Goal: Communication & Community: Answer question/provide support

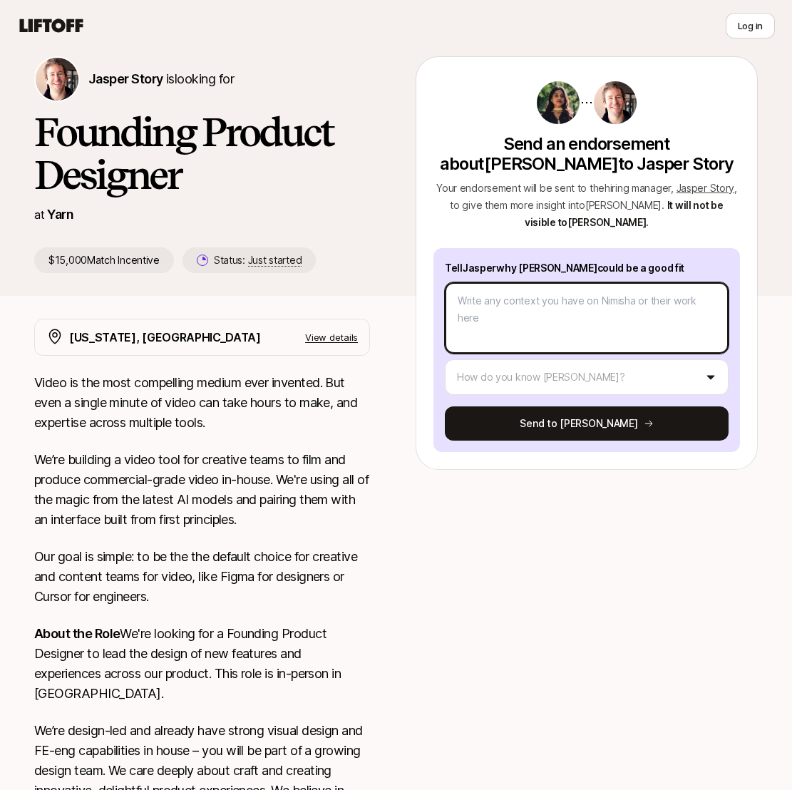
scroll to position [68, 0]
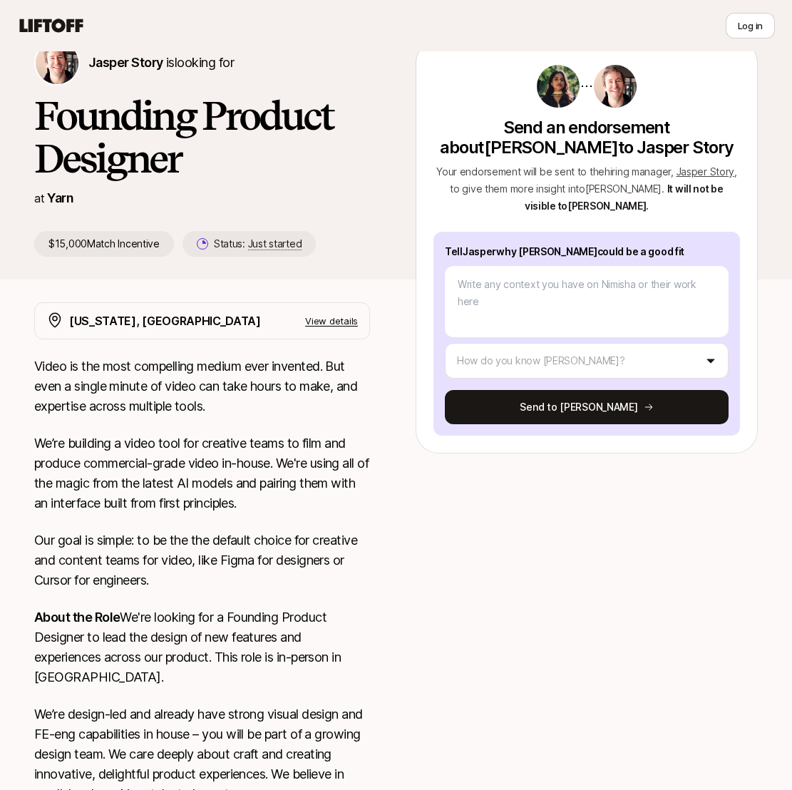
click at [423, 509] on div at bounding box center [587, 730] width 342 height 856
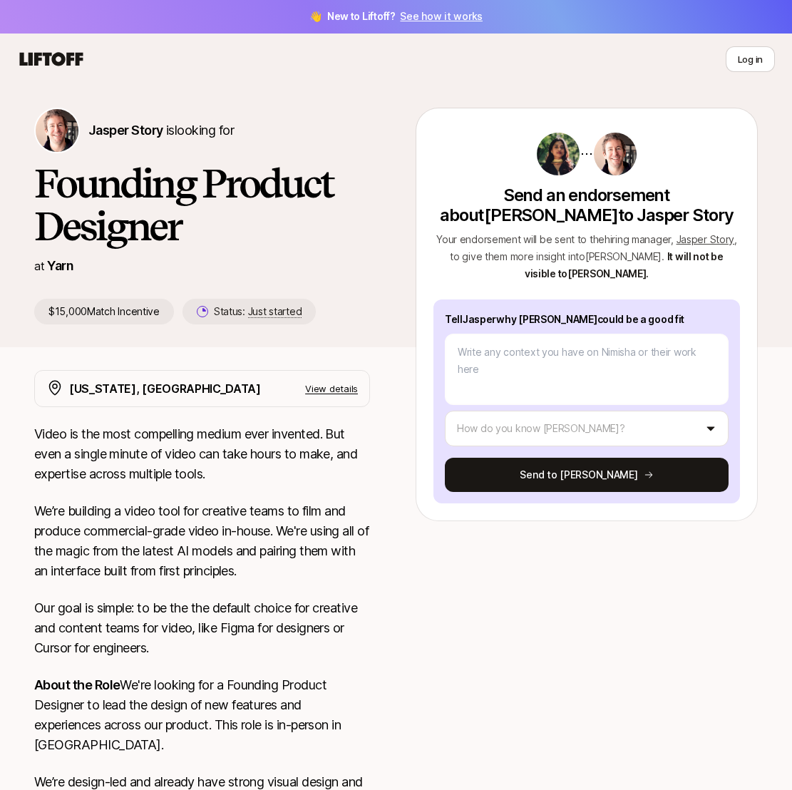
scroll to position [0, 0]
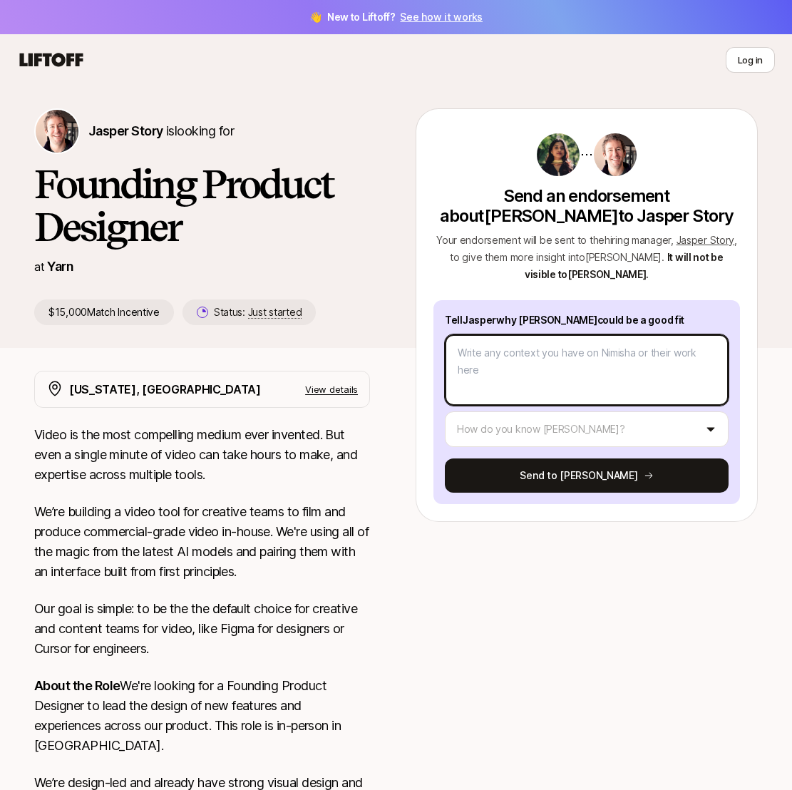
click at [513, 379] on textarea at bounding box center [587, 370] width 284 height 71
type textarea "N"
type textarea "x"
type textarea "Ni"
type textarea "x"
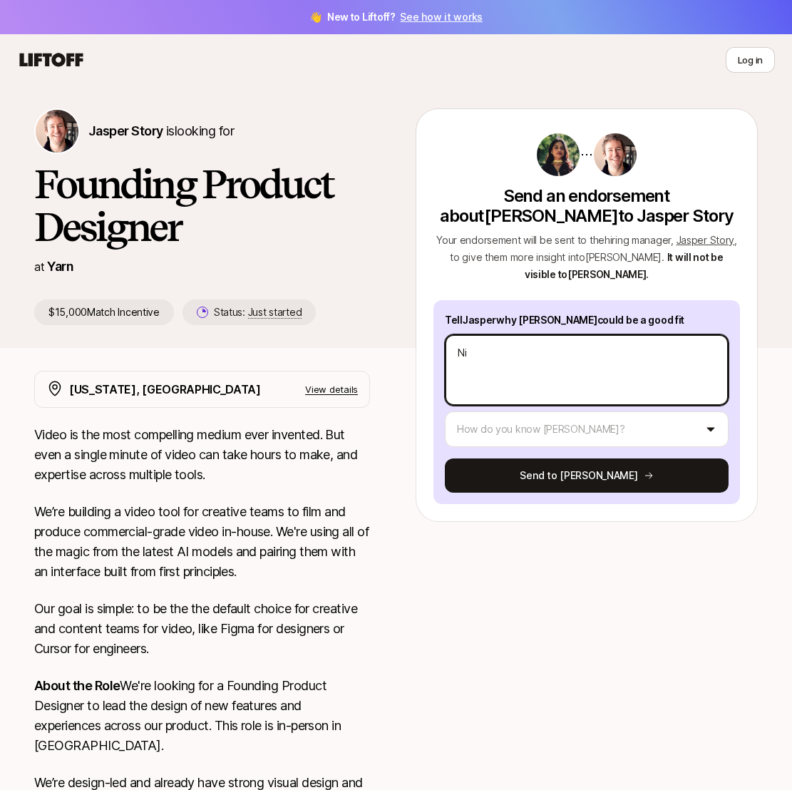
type textarea "Nim"
type textarea "x"
type textarea "Nimi"
type textarea "x"
type textarea "Nimih"
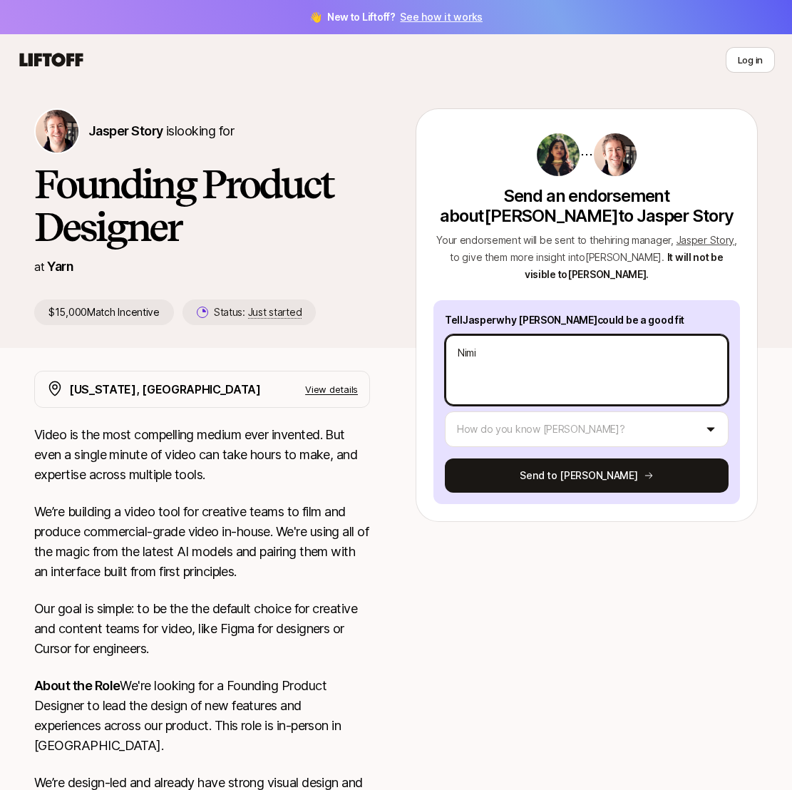
type textarea "x"
type textarea "Nimi"
type textarea "x"
type textarea "Nimis"
type textarea "x"
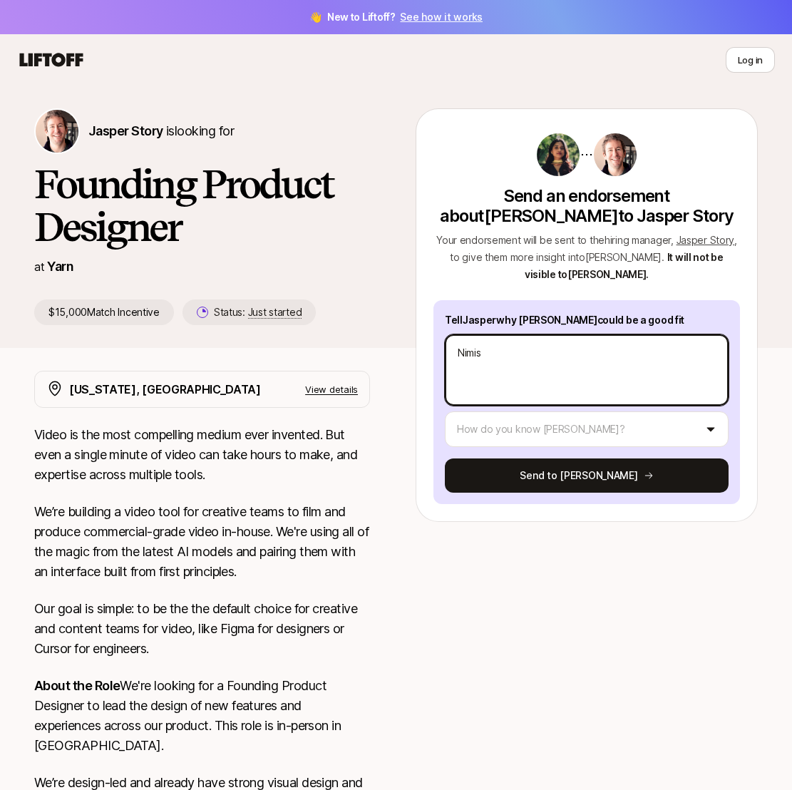
type textarea "[PERSON_NAME]"
type textarea "x"
type textarea "[PERSON_NAME]"
type textarea "x"
type textarea "[PERSON_NAME]"
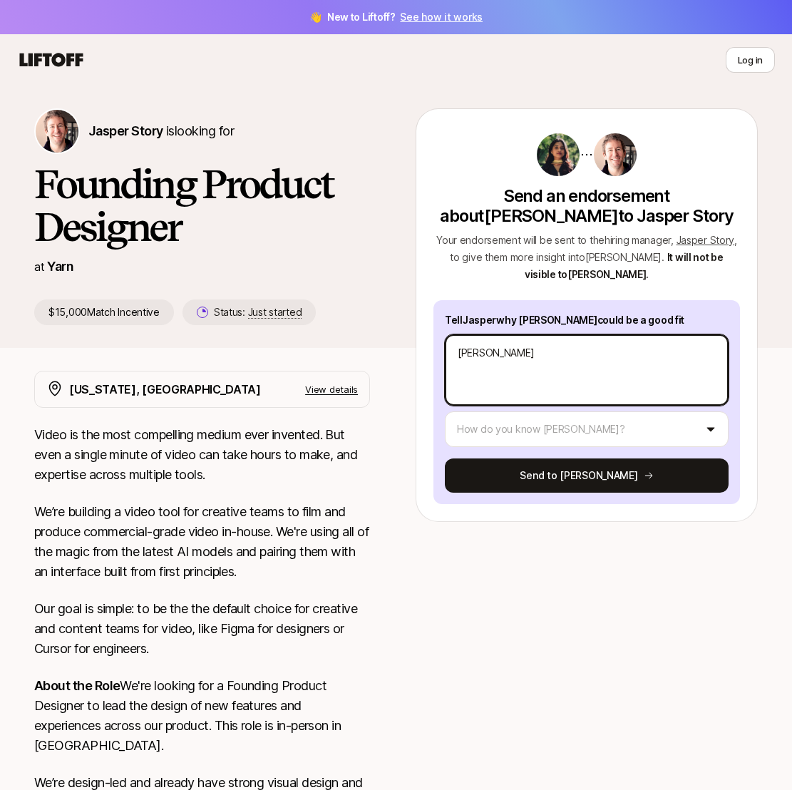
type textarea "x"
type textarea "[PERSON_NAME] a"
type textarea "x"
type textarea "[PERSON_NAME] as"
type textarea "x"
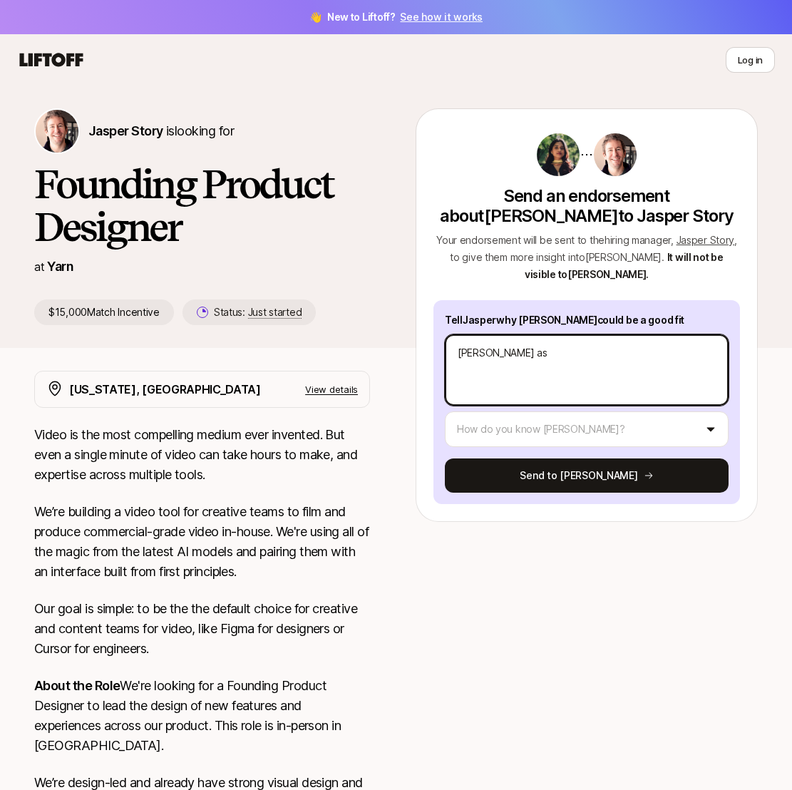
type textarea "[PERSON_NAME] a"
type textarea "x"
type textarea "[PERSON_NAME]"
type textarea "x"
type textarea "[PERSON_NAME] w"
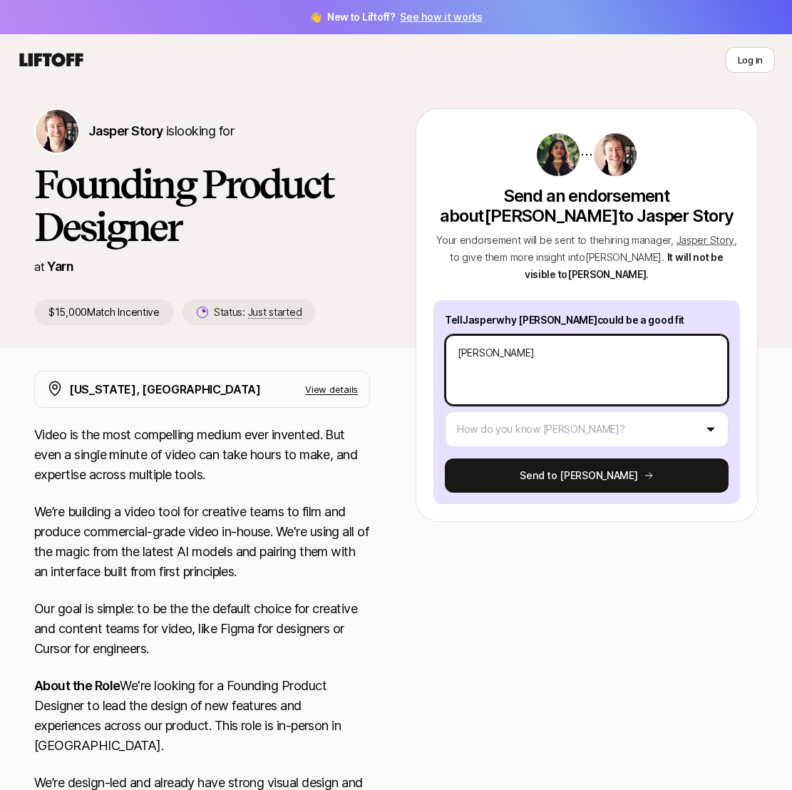
type textarea "x"
type textarea "[PERSON_NAME] wa"
type textarea "x"
type textarea "[PERSON_NAME] was"
type textarea "x"
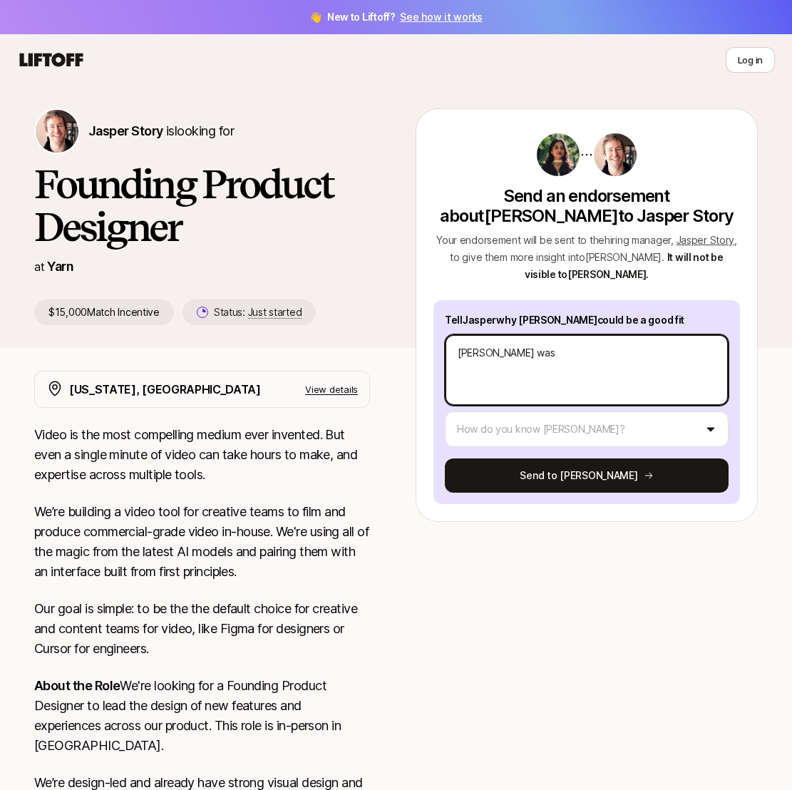
type textarea "[PERSON_NAME] was"
type textarea "x"
type textarea "[PERSON_NAME] was m"
type textarea "x"
type textarea "[PERSON_NAME] was my"
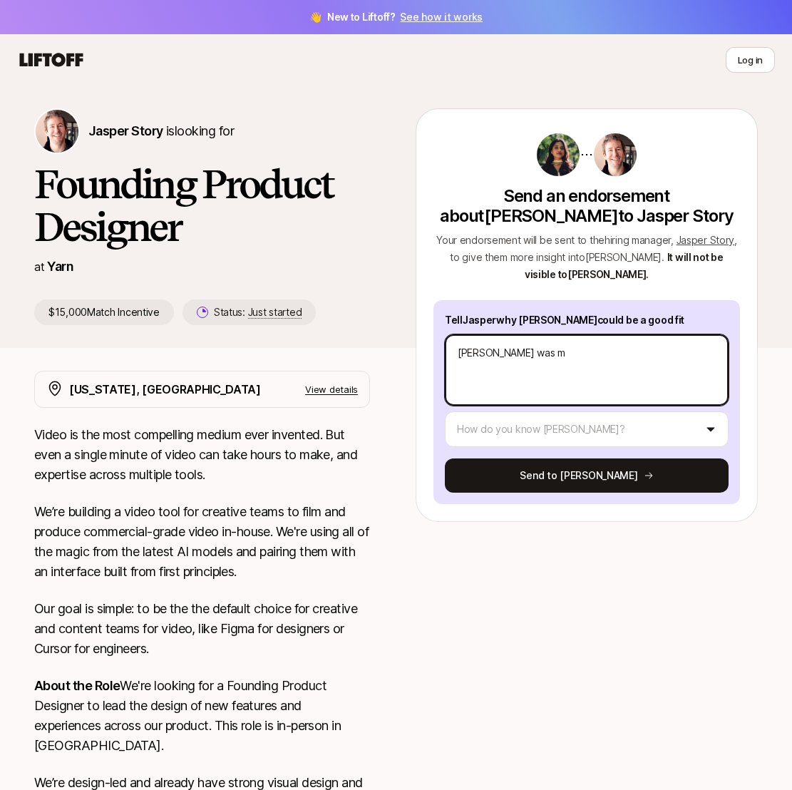
type textarea "x"
type textarea "[PERSON_NAME] was my"
type textarea "x"
type textarea "[PERSON_NAME] was my f"
type textarea "x"
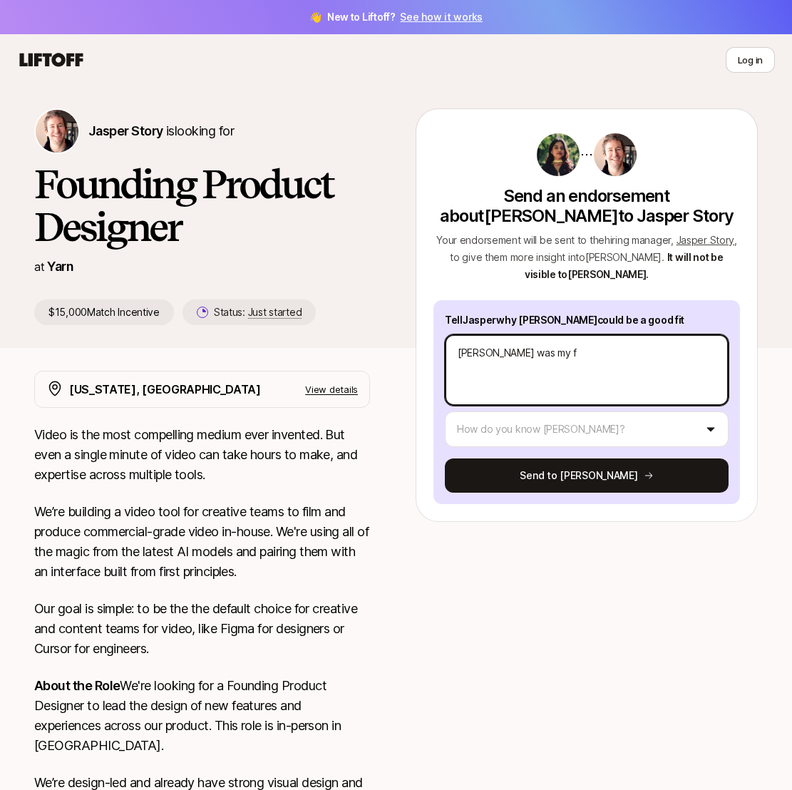
type textarea "[PERSON_NAME] was my fe"
type textarea "x"
type textarea "[PERSON_NAME] was my fel"
type textarea "x"
type textarea "[PERSON_NAME] was my fell"
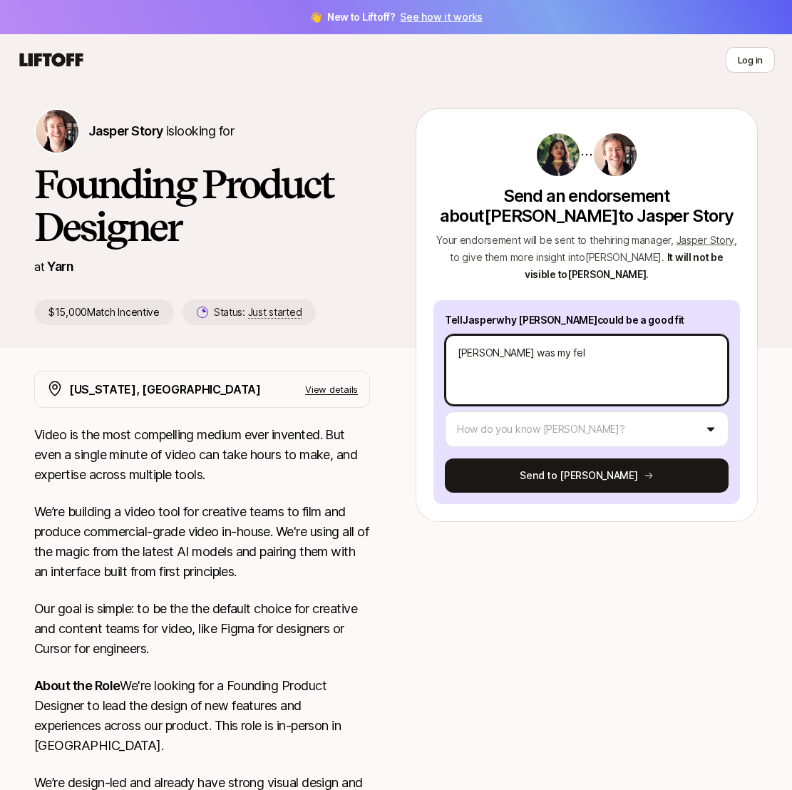
type textarea "x"
type textarea "[PERSON_NAME] was my fello"
type textarea "x"
type textarea "[PERSON_NAME] was my fellow"
type textarea "x"
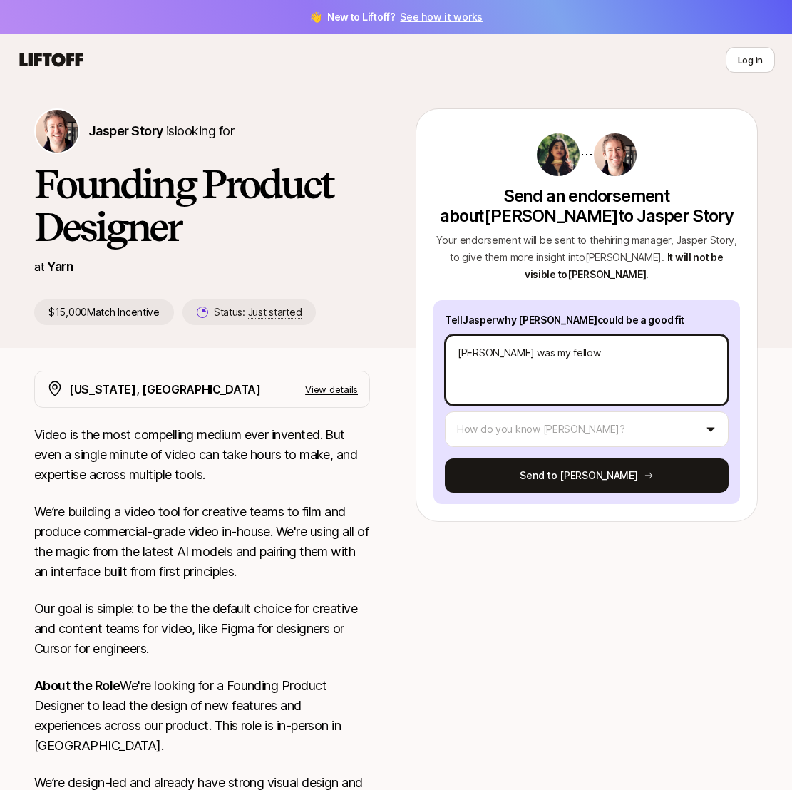
type textarea "[PERSON_NAME] was my fellow"
type textarea "x"
type textarea "[PERSON_NAME] was my fellow"
type textarea "x"
type textarea "[PERSON_NAME] was my fello"
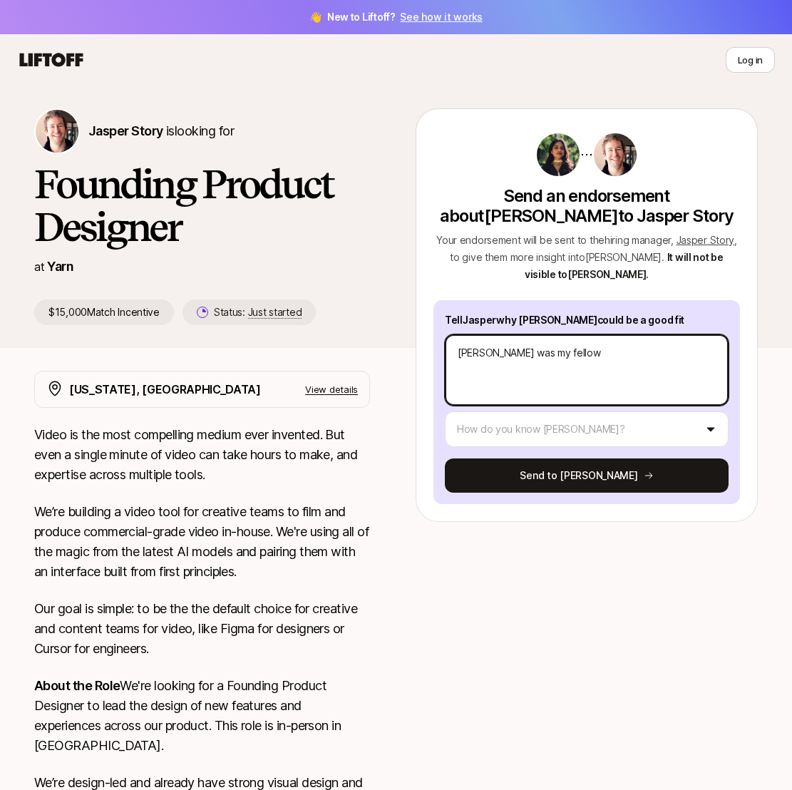
type textarea "x"
type textarea "[PERSON_NAME] was my fell"
type textarea "x"
type textarea "[PERSON_NAME] was my fel"
type textarea "x"
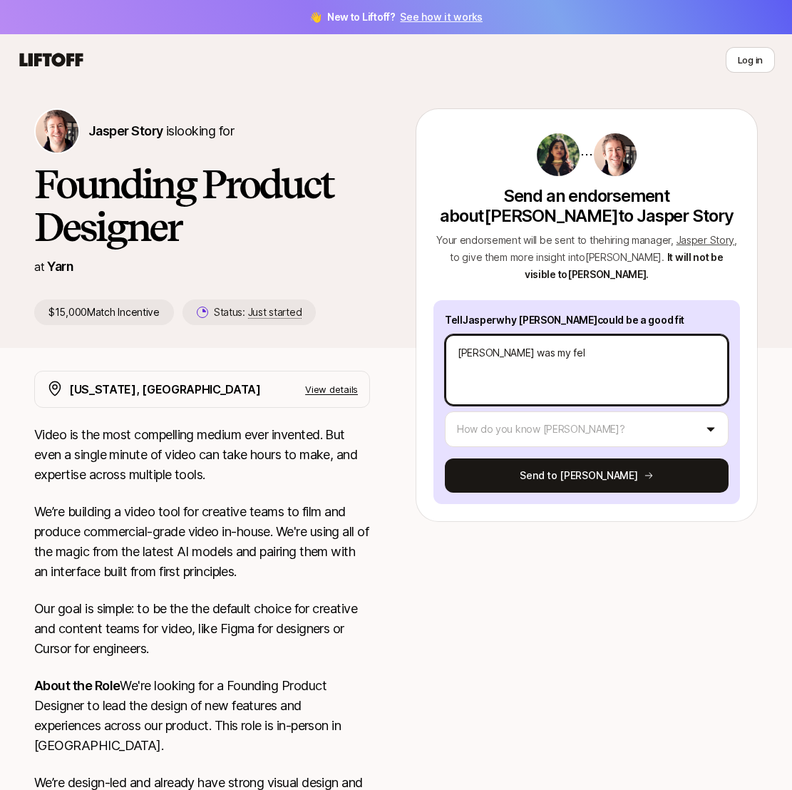
type textarea "[PERSON_NAME] was my fe"
type textarea "x"
type textarea "[PERSON_NAME] was my f"
type textarea "x"
type textarea "[PERSON_NAME] was my"
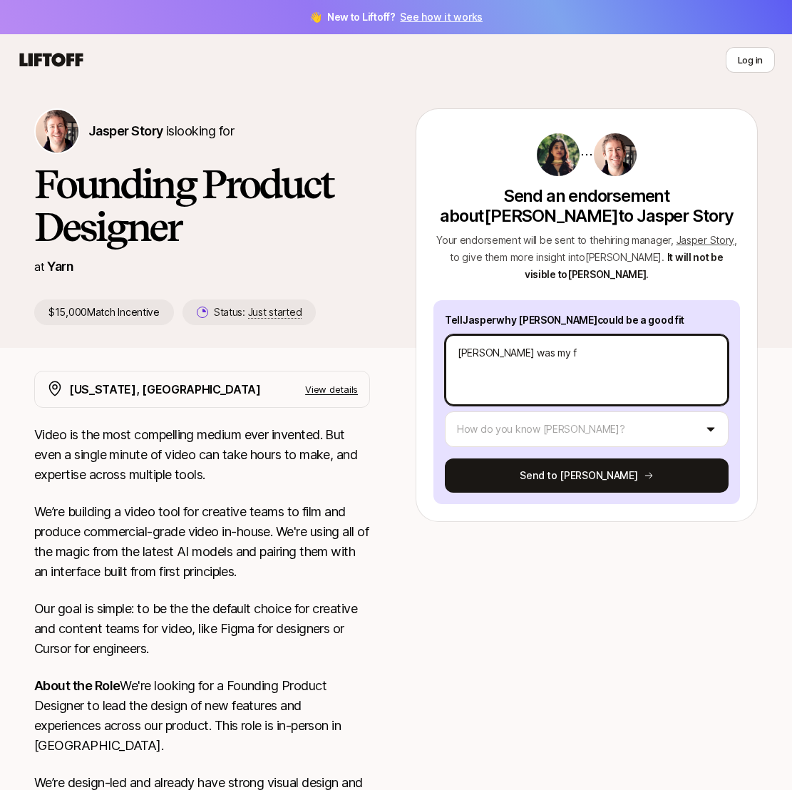
type textarea "x"
type textarea "[PERSON_NAME] was my"
type textarea "x"
type textarea "[PERSON_NAME] was m"
type textarea "x"
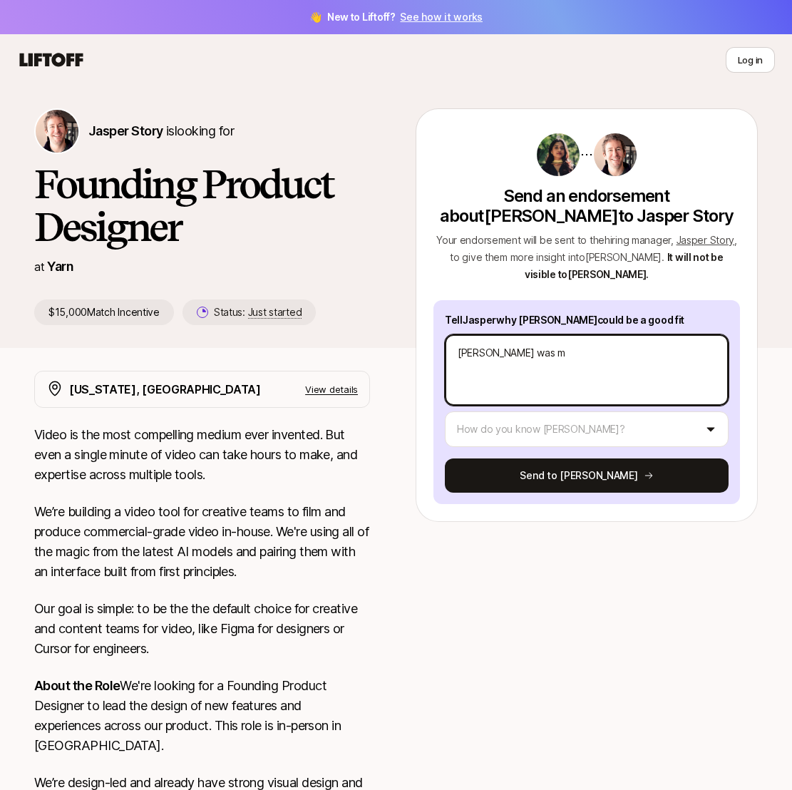
type textarea "[PERSON_NAME] was"
type textarea "x"
type textarea "[PERSON_NAME] was a"
type textarea "x"
type textarea "[PERSON_NAME] was a"
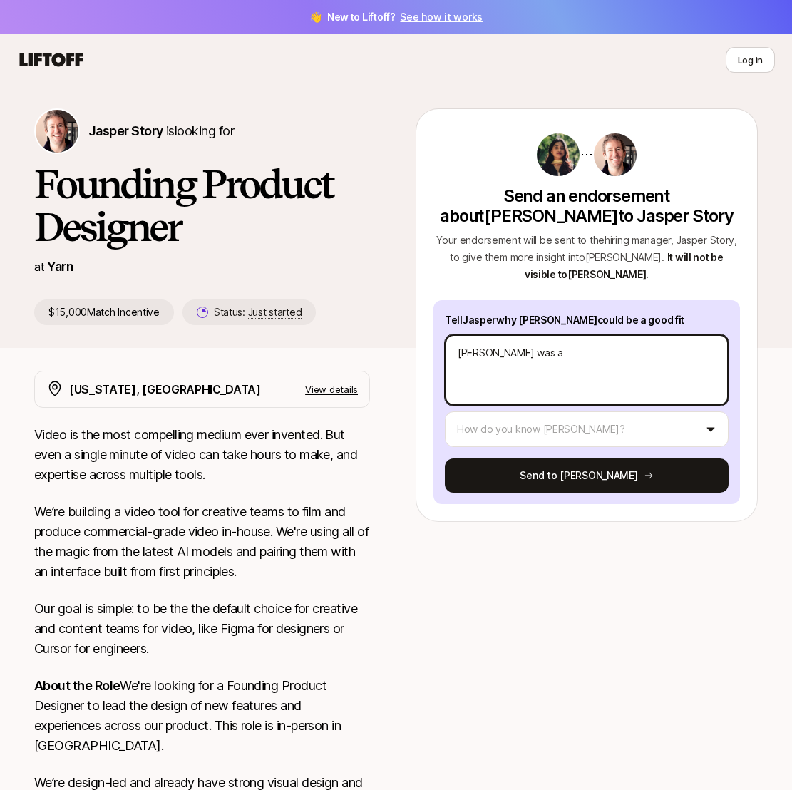
type textarea "x"
type textarea "[PERSON_NAME] was a p"
type textarea "x"
type textarea "[PERSON_NAME] was a pr"
type textarea "x"
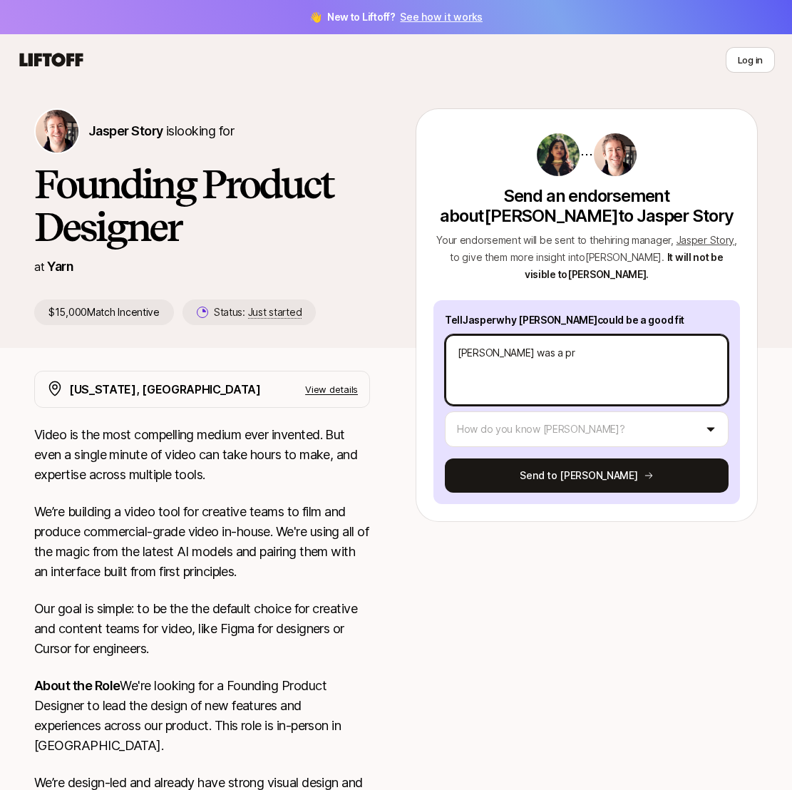
type textarea "[PERSON_NAME] was a pro"
type textarea "x"
type textarea "[PERSON_NAME] was a prod"
type textarea "x"
type textarea "[PERSON_NAME] was a produ"
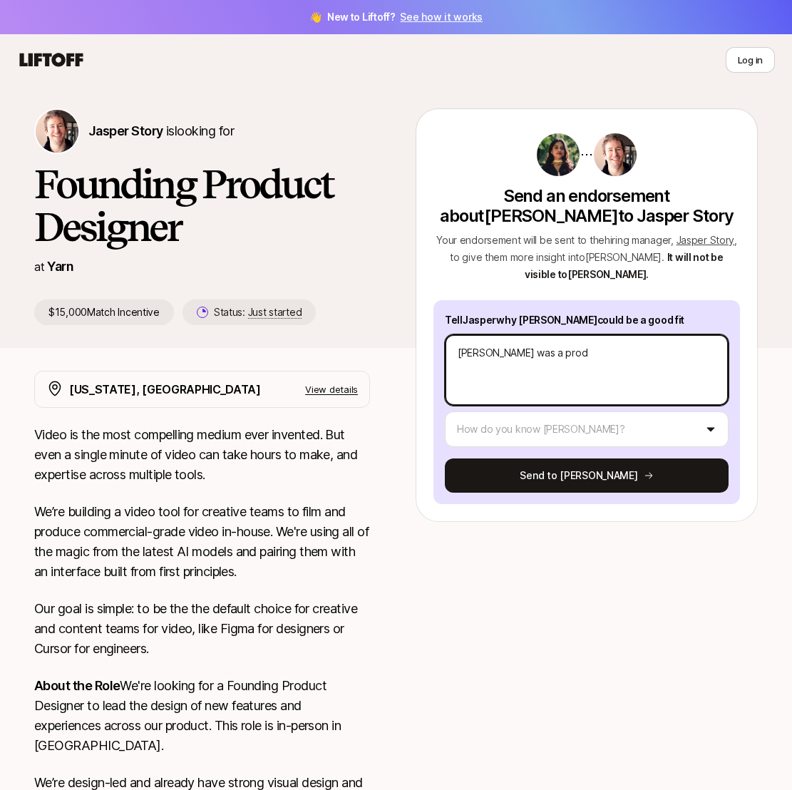
type textarea "x"
type textarea "[PERSON_NAME] was a produc"
type textarea "x"
type textarea "[PERSON_NAME] was a product"
type textarea "x"
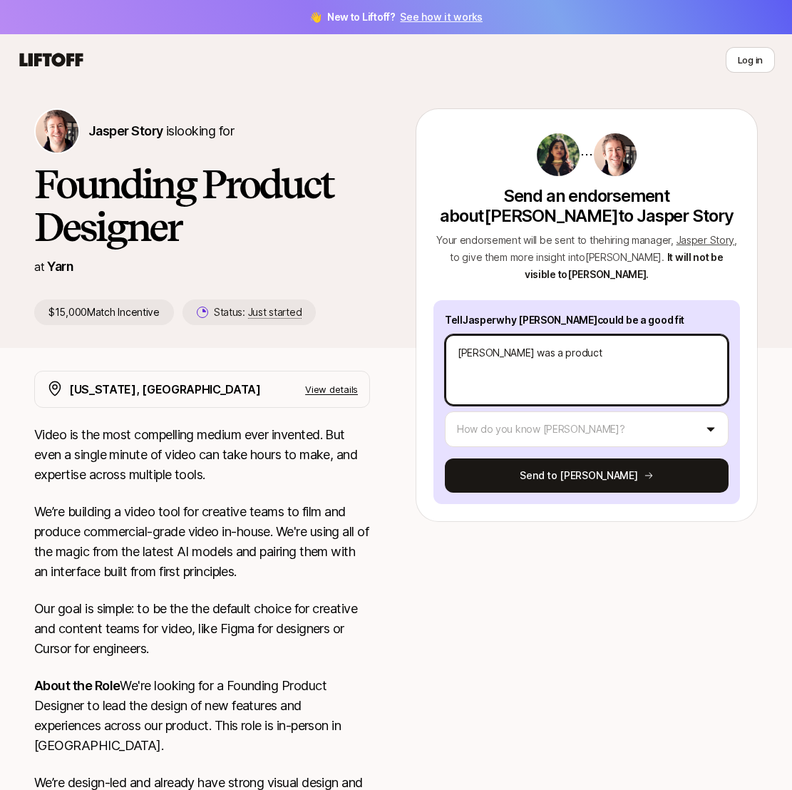
type textarea "[PERSON_NAME] was a product"
type textarea "x"
type textarea "[PERSON_NAME] was a product d"
type textarea "x"
type textarea "[PERSON_NAME] was a product de"
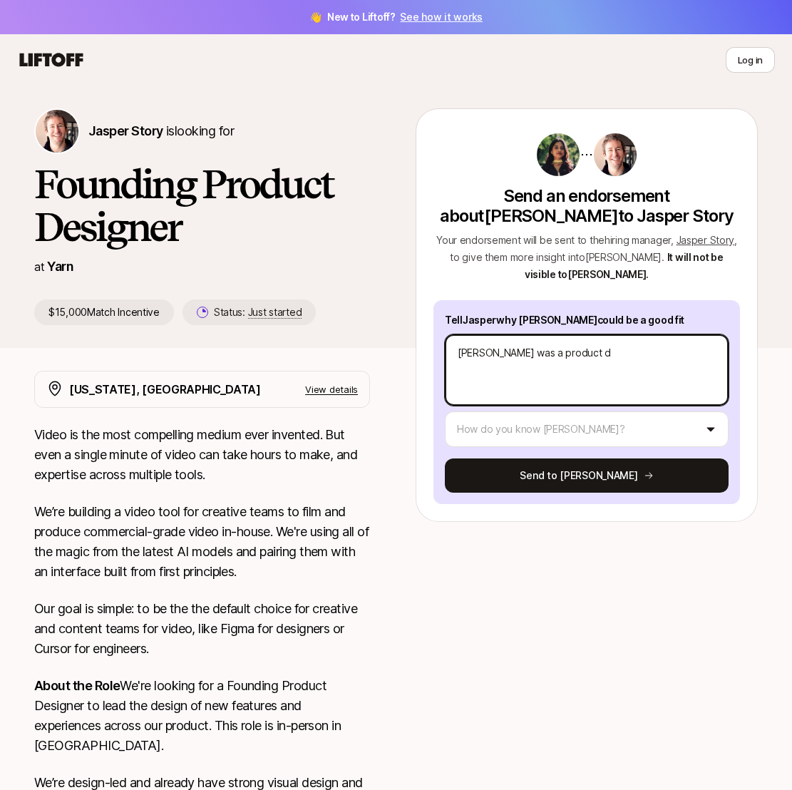
type textarea "x"
type textarea "[PERSON_NAME] was a product des"
type textarea "x"
type textarea "[PERSON_NAME] was a product desg"
type textarea "x"
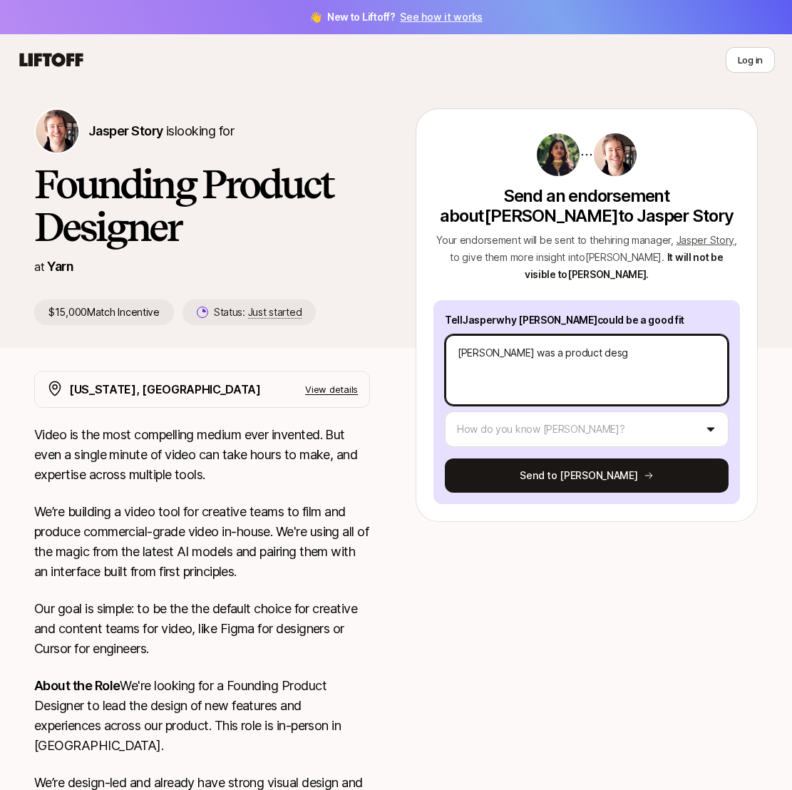
type textarea "[PERSON_NAME] was a product desgn"
type textarea "x"
type textarea "[PERSON_NAME] was a product desg"
type textarea "x"
type textarea "[PERSON_NAME] was a product des"
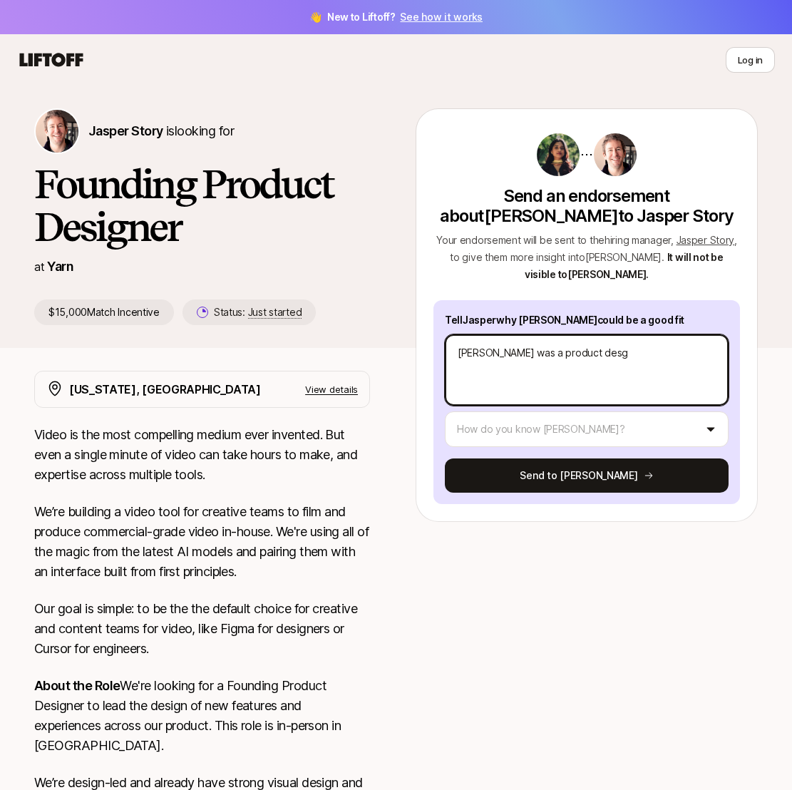
type textarea "x"
type textarea "[PERSON_NAME] was a product desi"
type textarea "x"
type textarea "[PERSON_NAME] was a product desig"
type textarea "x"
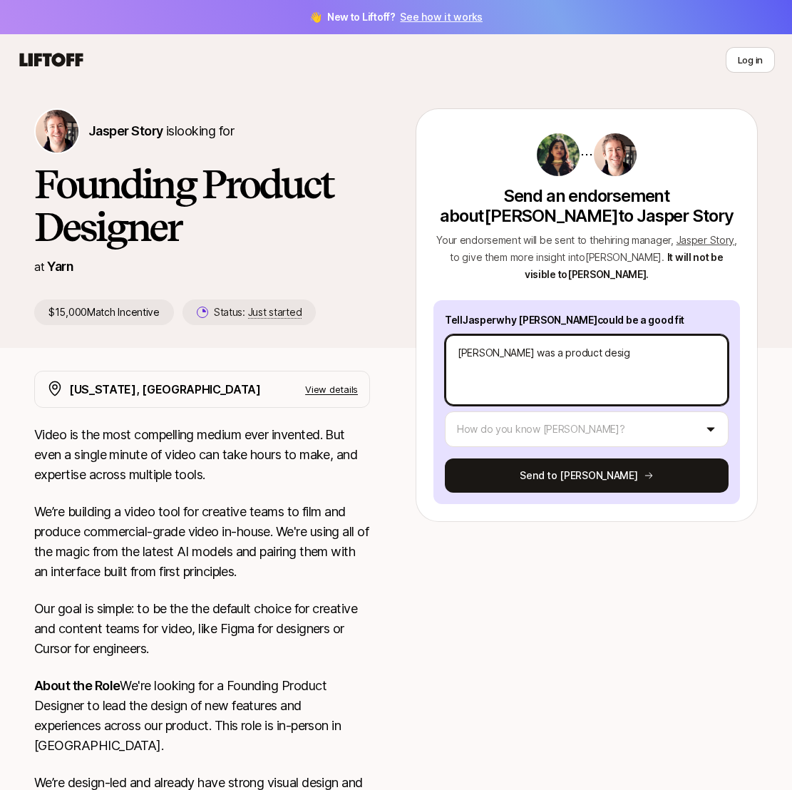
type textarea "[PERSON_NAME] was a product design"
type textarea "x"
type textarea "[PERSON_NAME] was a product design"
type textarea "x"
type textarea "[PERSON_NAME] was a product design f"
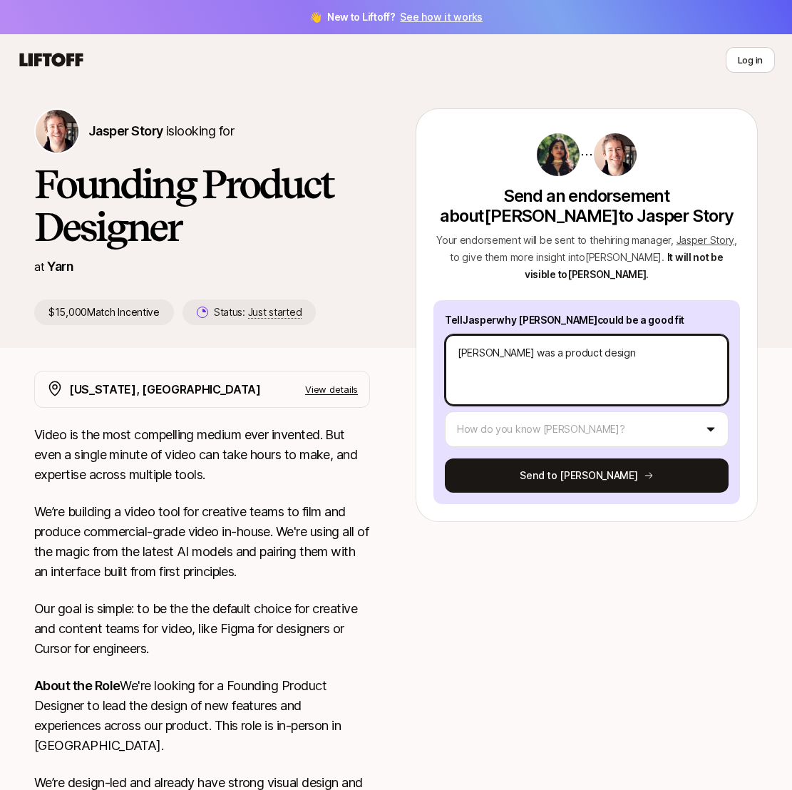
type textarea "x"
type textarea "[PERSON_NAME] was a product design fe"
type textarea "x"
type textarea "[PERSON_NAME] was a product design fel"
type textarea "x"
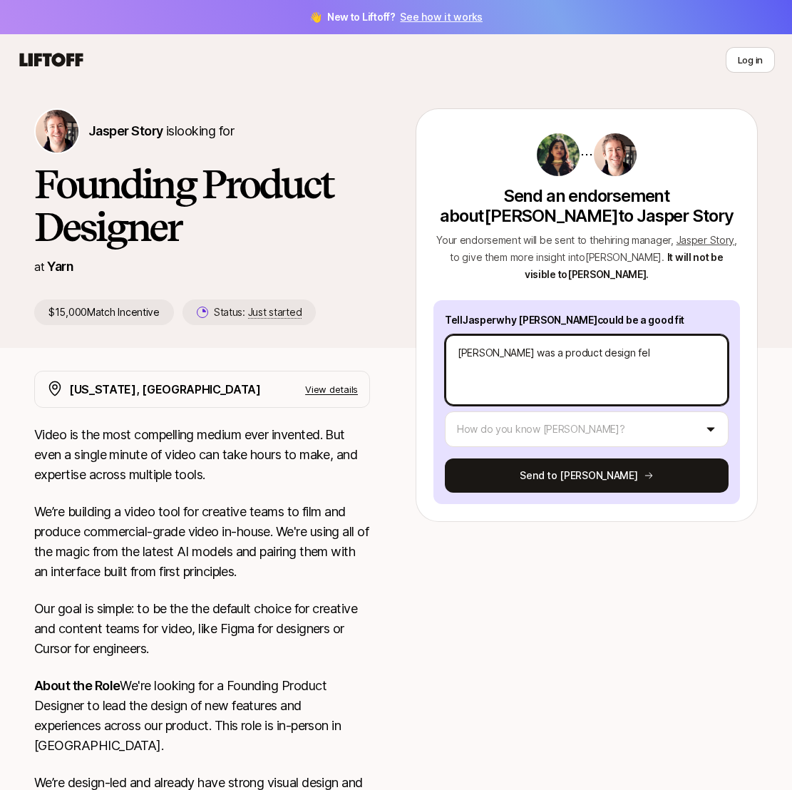
type textarea "[PERSON_NAME] was a product design fell"
type textarea "x"
type textarea "[PERSON_NAME] was a product design fello"
type textarea "x"
type textarea "[PERSON_NAME] was a product design fellow"
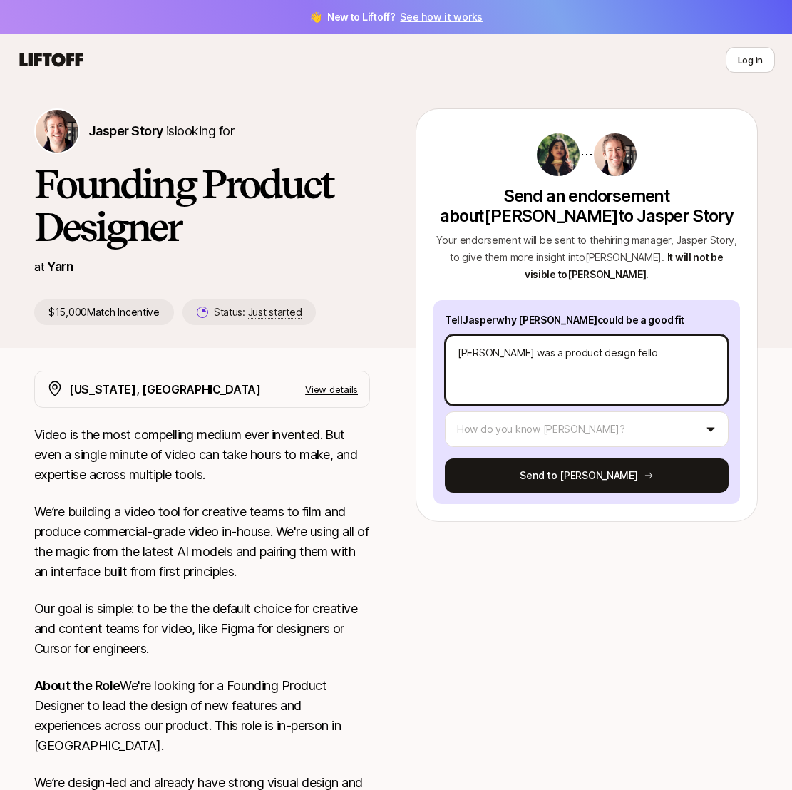
type textarea "x"
type textarea "[PERSON_NAME] was a product design fellow"
type textarea "x"
type textarea "[PERSON_NAME] was a product design fellow a"
type textarea "x"
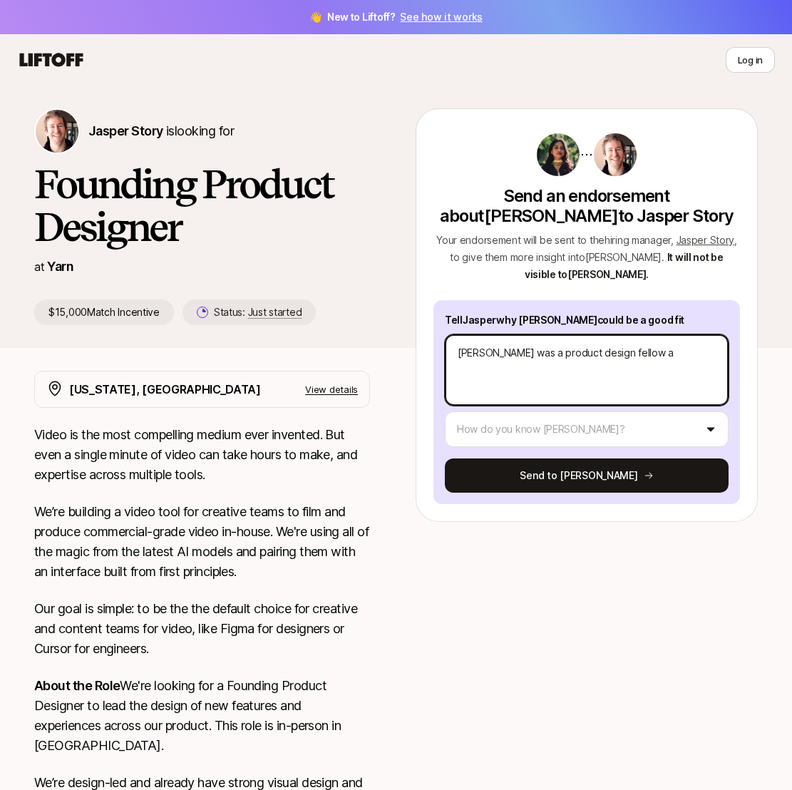
type textarea "[PERSON_NAME] was a product design fellow at"
type textarea "x"
type textarea "[PERSON_NAME] was a product design fellow at"
type textarea "x"
type textarea "[PERSON_NAME] was a product design fellow at t"
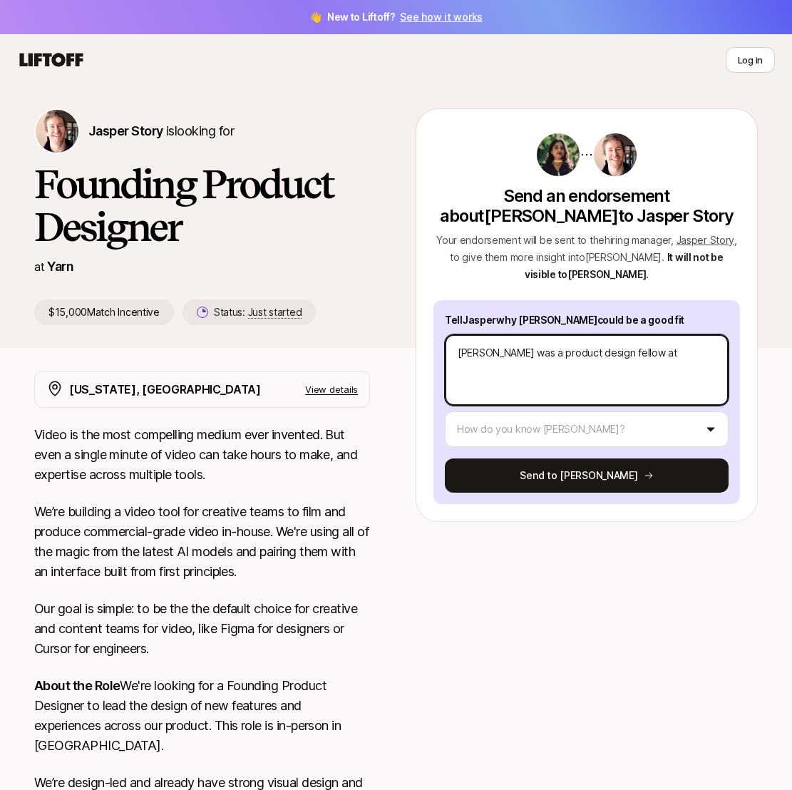
type textarea "x"
type textarea "[PERSON_NAME] was a product design fellow at th"
type textarea "x"
type textarea "[PERSON_NAME] was a product design fellow at the"
type textarea "x"
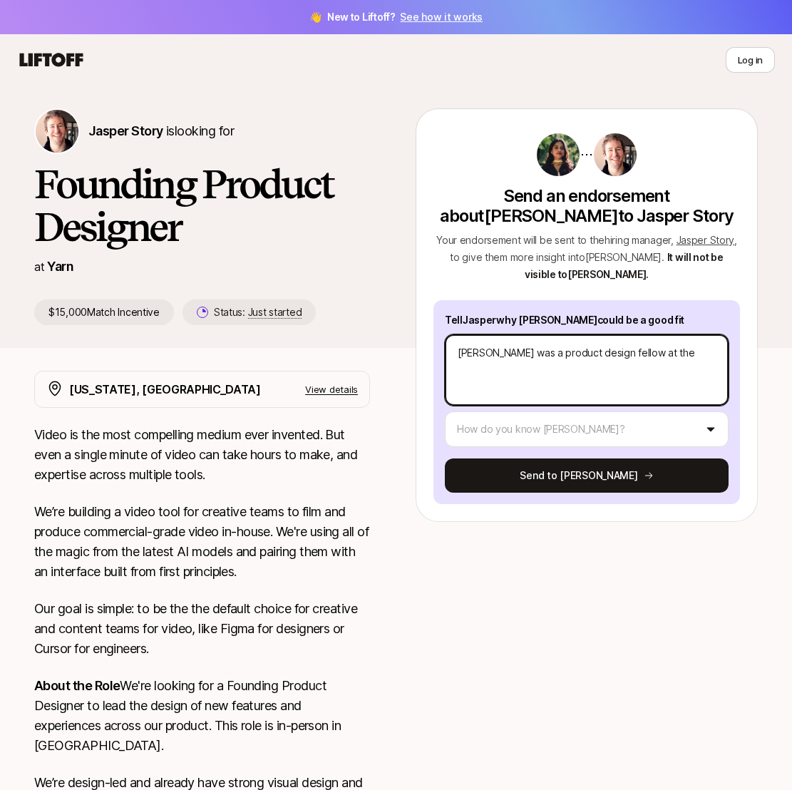
type textarea "[PERSON_NAME] was a product design fellow at the"
type textarea "x"
type textarea "[PERSON_NAME] was a product design fellow at the M"
type textarea "x"
type textarea "[PERSON_NAME] was a product design fellow at the Me"
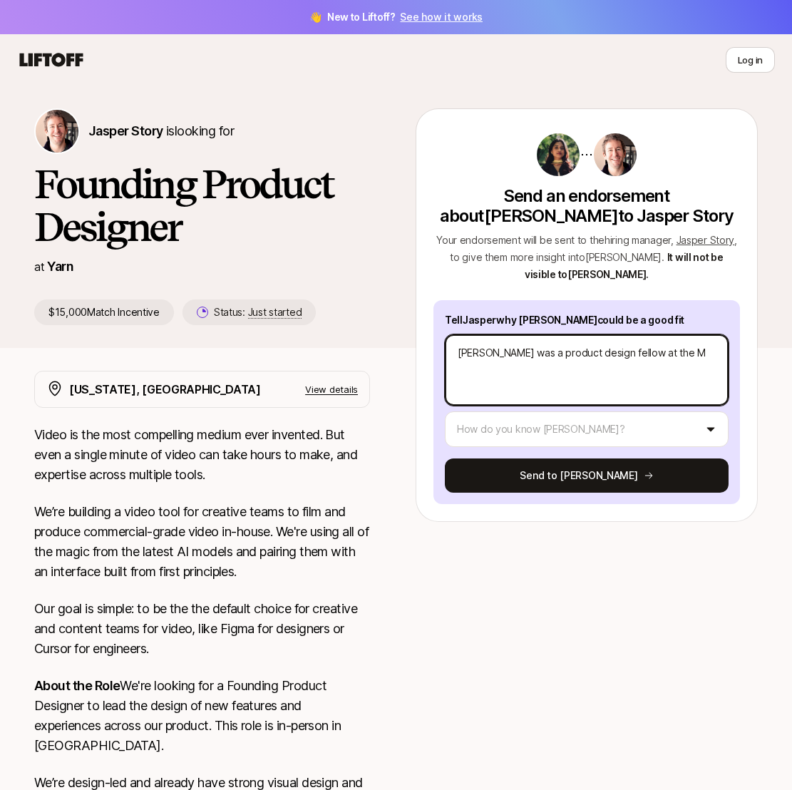
type textarea "x"
type textarea "[PERSON_NAME] was a product design fellow at the Met"
type textarea "x"
type textarea "[PERSON_NAME] was a product design fellow at the Metr"
type textarea "x"
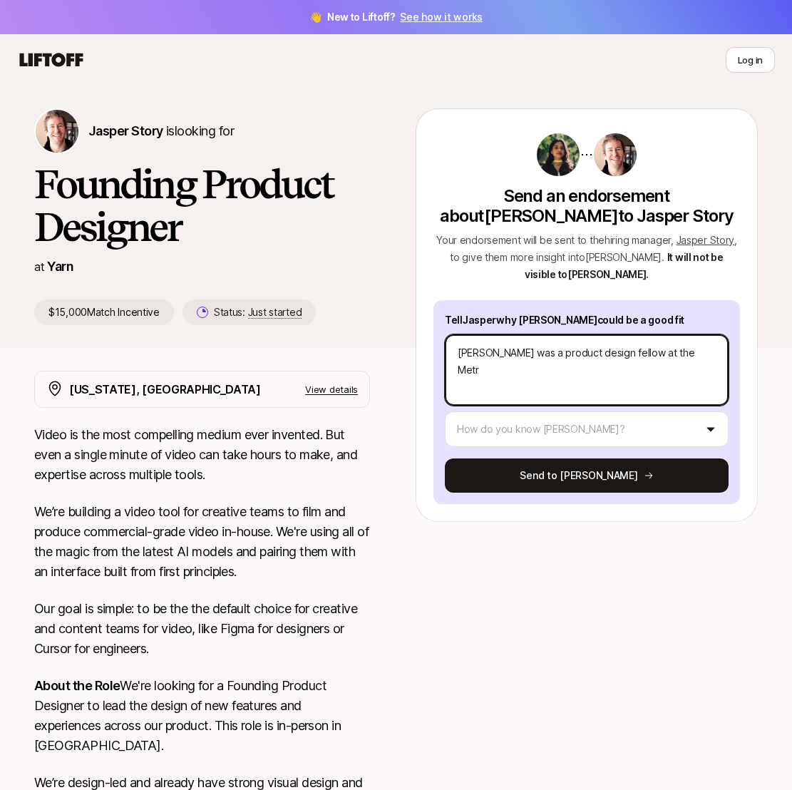
type textarea "[PERSON_NAME] was a product design fellow at the Metro"
type textarea "x"
type textarea "[PERSON_NAME] was a product design fellow at the Metrop"
type textarea "x"
type textarea "[PERSON_NAME] was a product design fellow at the Metropo"
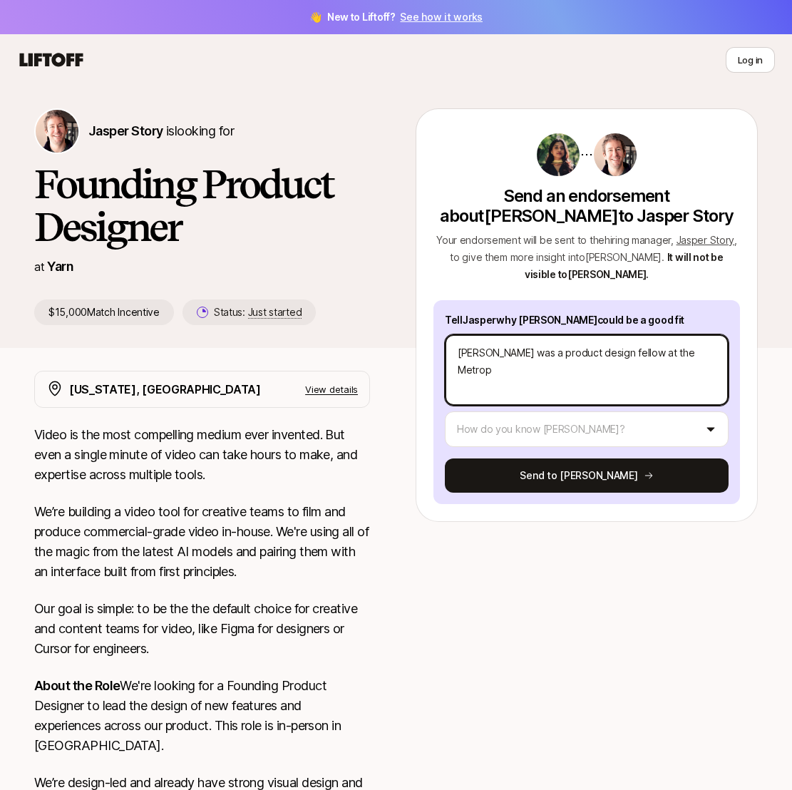
type textarea "x"
type textarea "[PERSON_NAME] was a product design fellow at the Metropol"
type textarea "x"
type textarea "[PERSON_NAME] was a product design fellow at the [GEOGRAPHIC_DATA]"
type textarea "x"
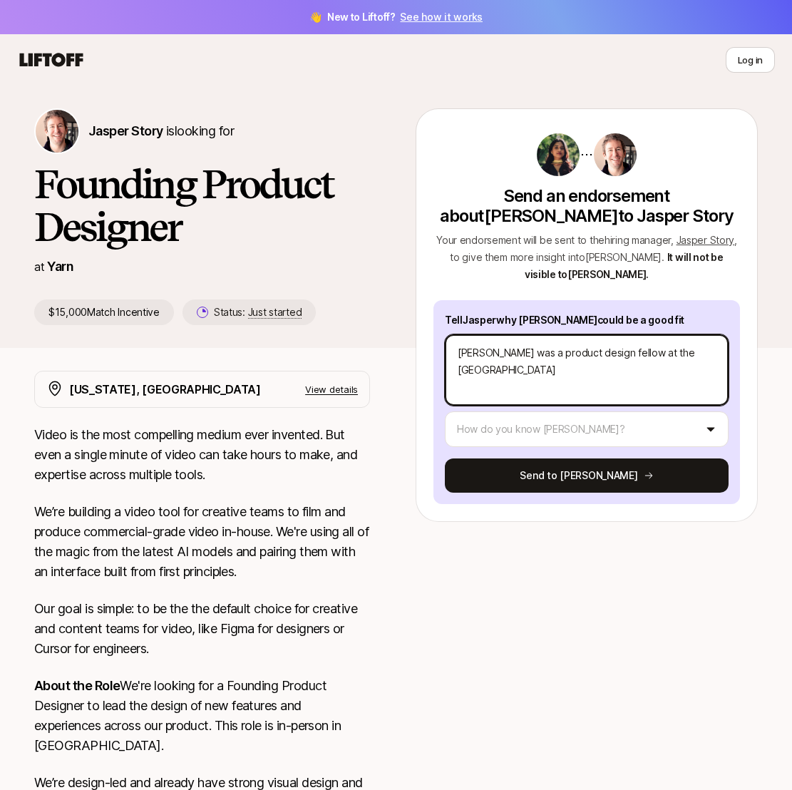
type textarea "[PERSON_NAME] was a product design fellow at the Metropolit"
type textarea "x"
type textarea "[PERSON_NAME] was a product design fellow at the Metropolita"
type textarea "x"
type textarea "[PERSON_NAME] was a product design fellow at the Metropolitan"
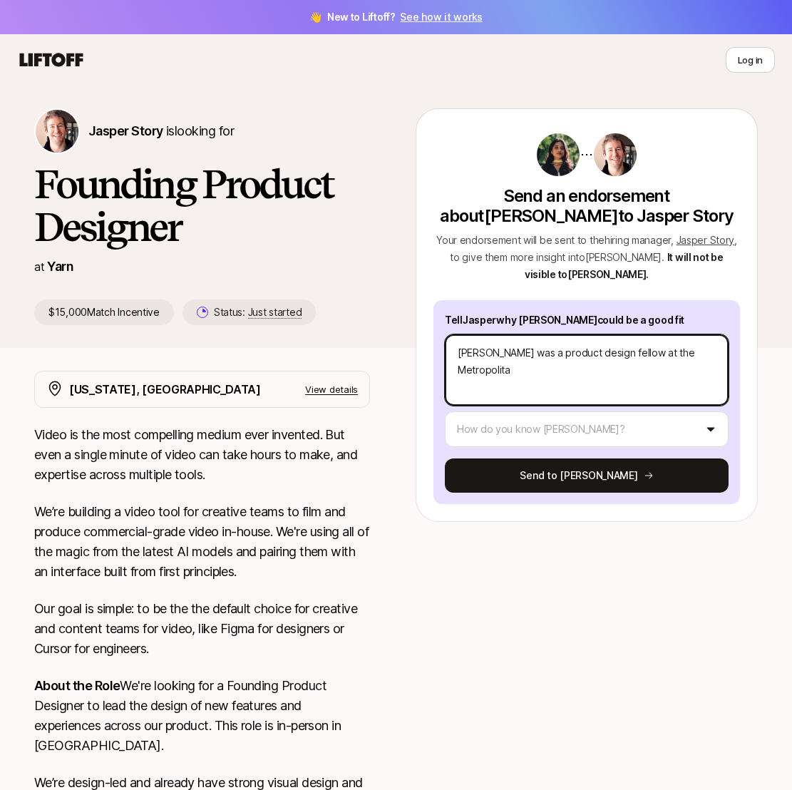
type textarea "x"
type textarea "[PERSON_NAME] was a product design fellow at the Metropolitan"
type textarea "x"
type textarea "[PERSON_NAME] was a product design fellow at the [GEOGRAPHIC_DATA]"
type textarea "x"
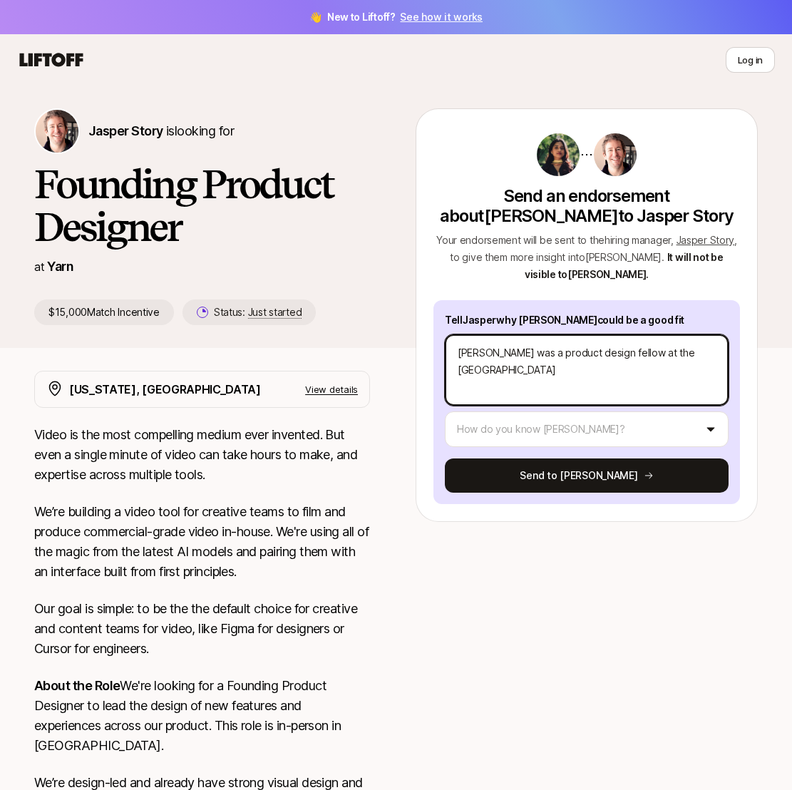
type textarea "[PERSON_NAME] was a product design fellow at the [GEOGRAPHIC_DATA]"
type textarea "x"
type textarea "[PERSON_NAME] was a product design fellow at the [GEOGRAPHIC_DATA]"
type textarea "x"
type textarea "[PERSON_NAME] was a product design fellow at the [GEOGRAPHIC_DATA][MEDICAL_DATA]"
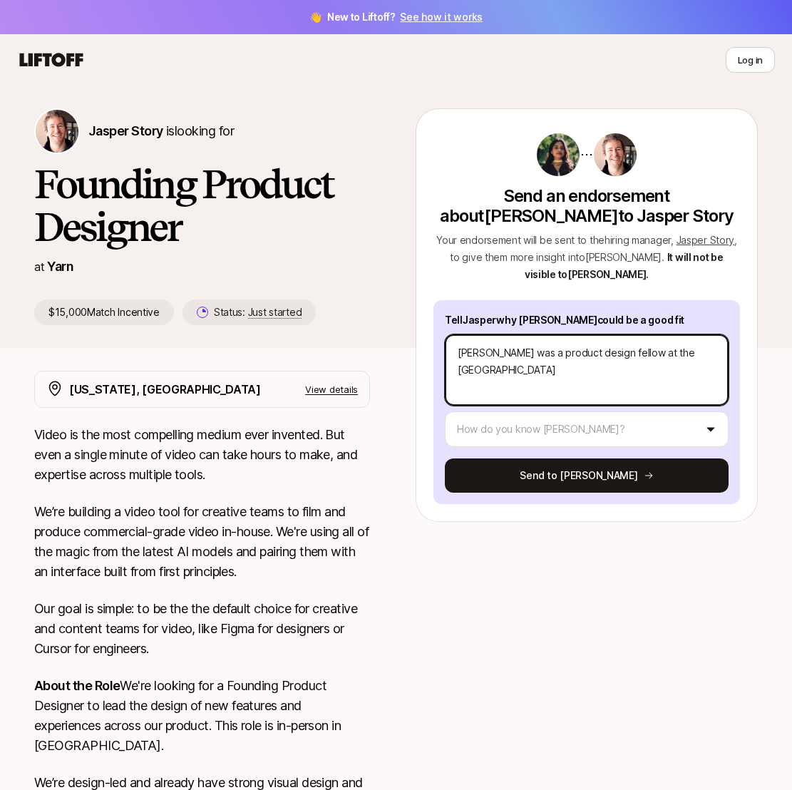
type textarea "x"
type textarea "[PERSON_NAME] was a product design fellow at the [GEOGRAPHIC_DATA]"
type textarea "x"
type textarea "[PERSON_NAME] was a product design fellow at the [GEOGRAPHIC_DATA]"
type textarea "x"
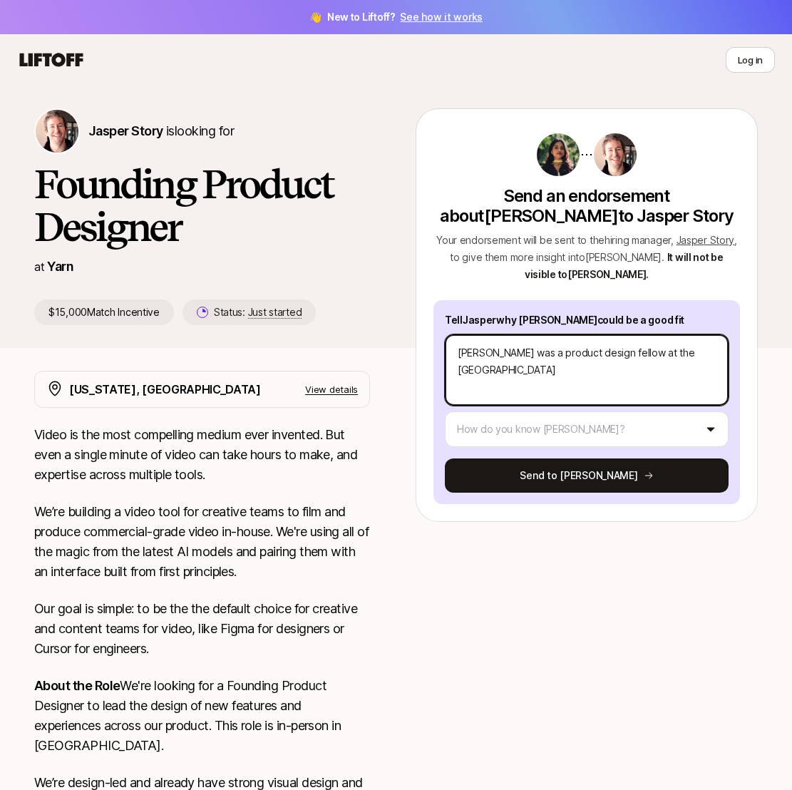
type textarea "[PERSON_NAME] was a product design fellow at the [GEOGRAPHIC_DATA]"
type textarea "x"
type textarea "[PERSON_NAME] was a product design fellow at the [GEOGRAPHIC_DATA] o"
type textarea "x"
type textarea "[PERSON_NAME] was a product design fellow at the [GEOGRAPHIC_DATA] o"
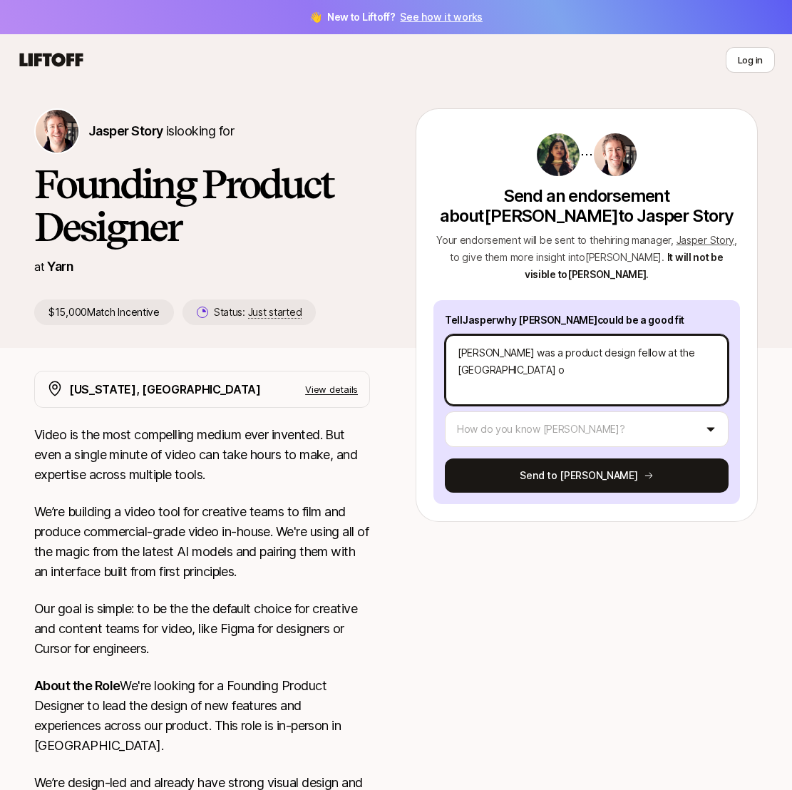
type textarea "x"
type textarea "[PERSON_NAME] was a product design fellow at the [GEOGRAPHIC_DATA] o"
type textarea "x"
type textarea "[PERSON_NAME] was a product design fellow at the [GEOGRAPHIC_DATA]"
type textarea "x"
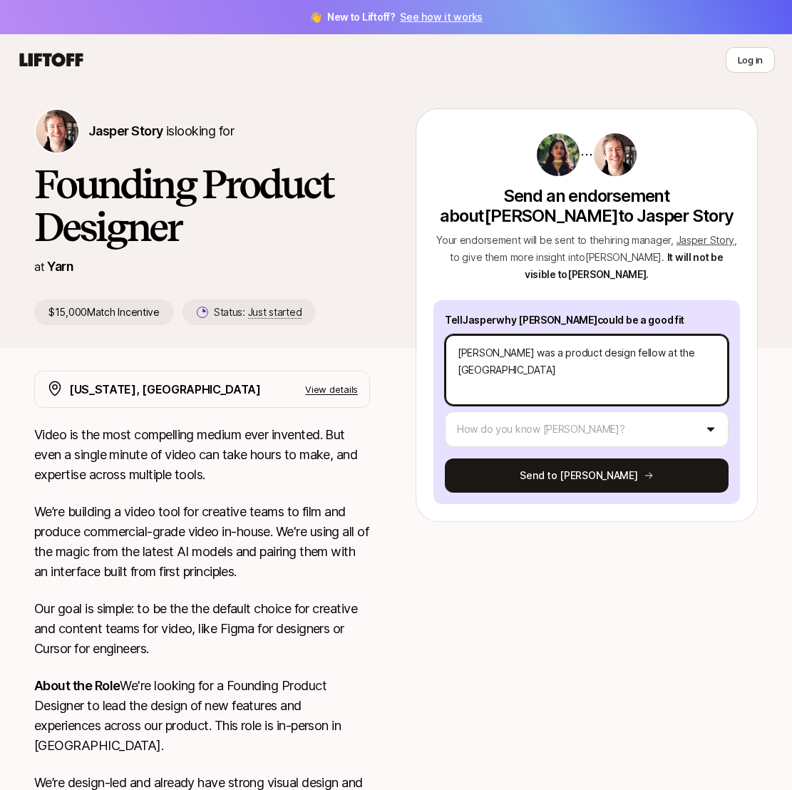
type textarea "[PERSON_NAME] was a product design fellow at the [GEOGRAPHIC_DATA]"
type textarea "x"
type textarea "[PERSON_NAME] was a product design fellow at the [GEOGRAPHIC_DATA]"
type textarea "x"
type textarea "[PERSON_NAME] was a product design fellow at the [GEOGRAPHIC_DATA]"
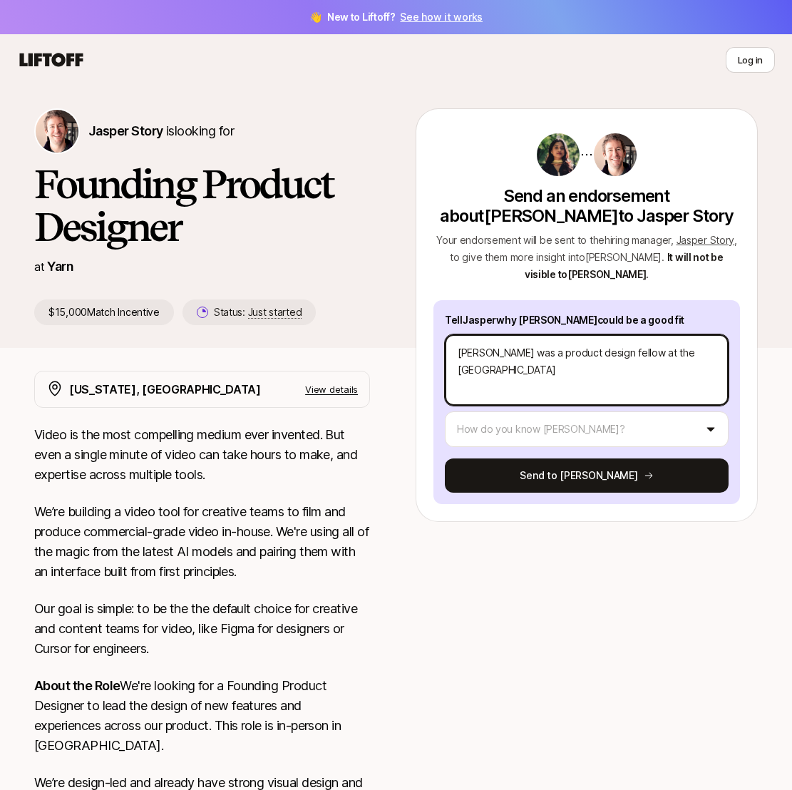
type textarea "x"
click at [628, 352] on textarea "[PERSON_NAME] was a product design fellow at the [GEOGRAPHIC_DATA] from [DATE]-…" at bounding box center [587, 370] width 284 height 71
click at [627, 392] on textarea "[PERSON_NAME] was a product design fellow under my supervision at the [GEOGRAPH…" at bounding box center [587, 370] width 284 height 71
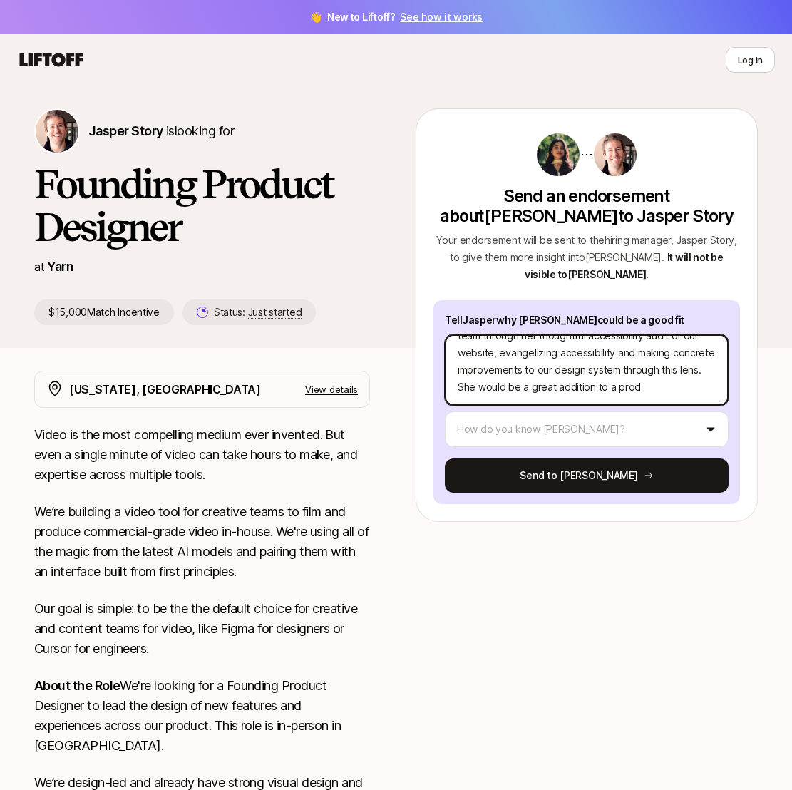
scroll to position [86, 0]
click at [460, 389] on textarea "[PERSON_NAME] was a product design fellow under my supervision at the [GEOGRAPH…" at bounding box center [587, 370] width 284 height 71
click at [648, 391] on textarea "[PERSON_NAME] was a product design fellow under my supervision at the [GEOGRAPH…" at bounding box center [587, 370] width 284 height 71
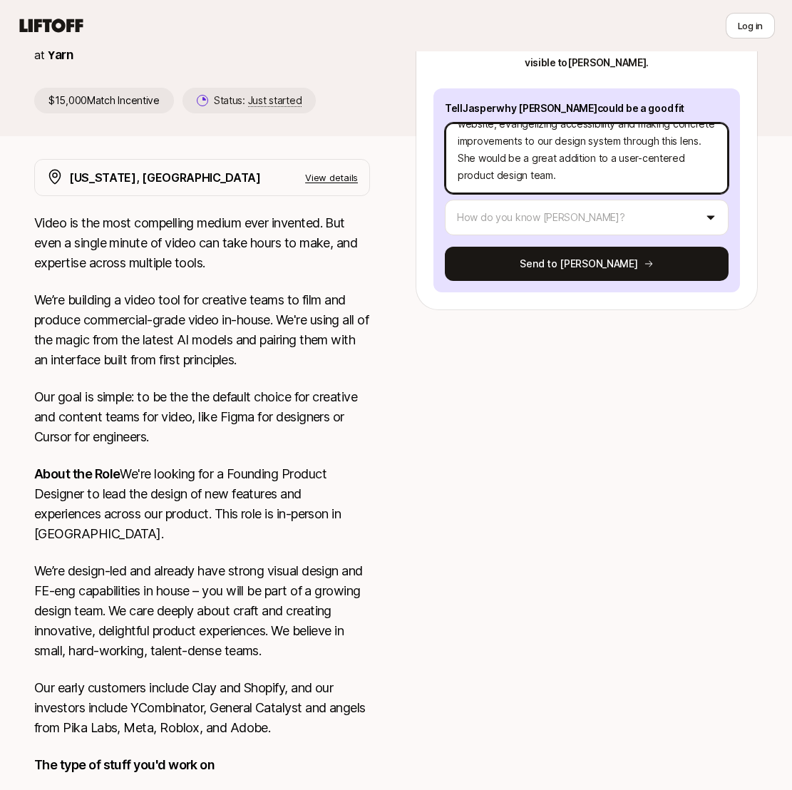
scroll to position [237, 0]
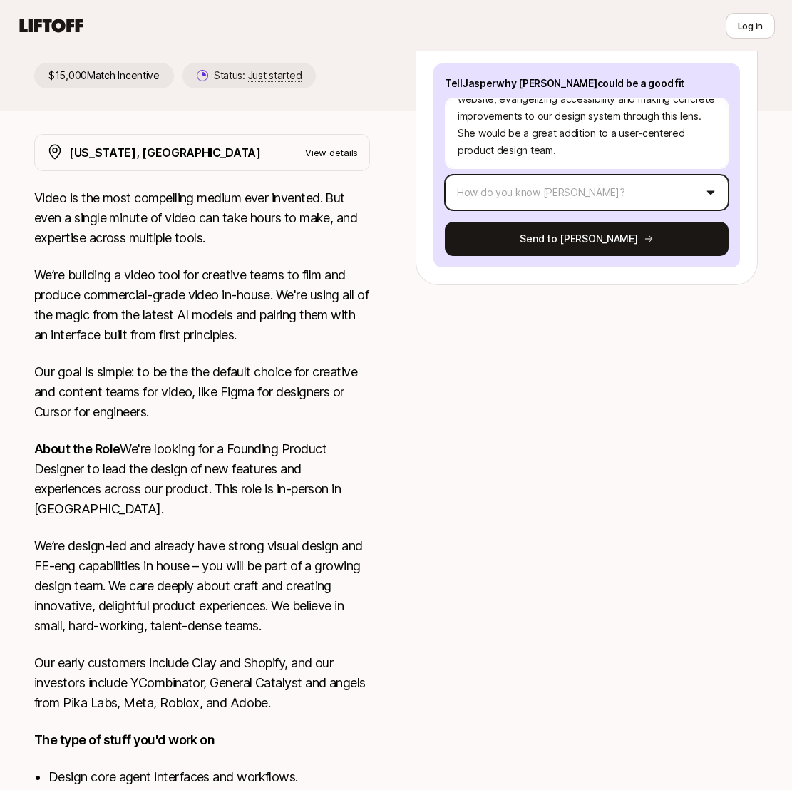
click at [683, 180] on html "👋 New to Liftoff? See how it works Log in Log in Jasper Story is looking for Fo…" at bounding box center [396, 158] width 792 height 790
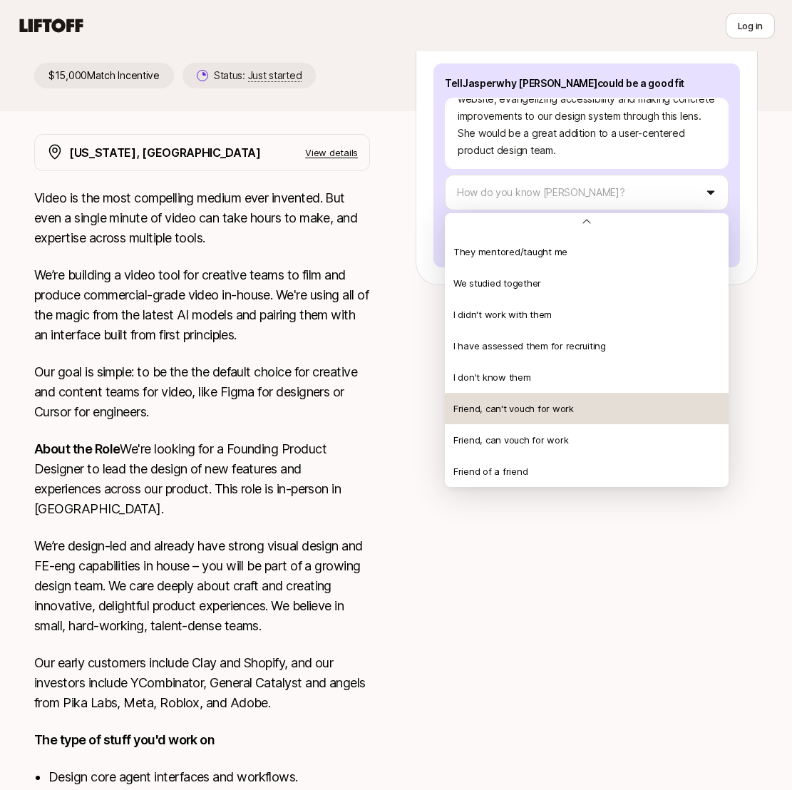
scroll to position [0, 0]
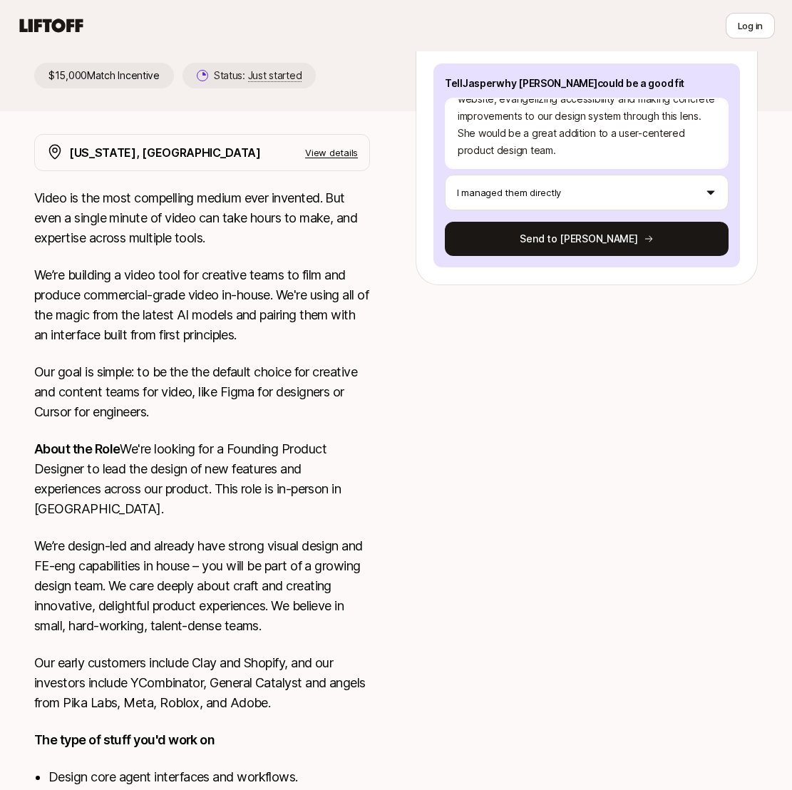
click at [587, 428] on div at bounding box center [587, 562] width 342 height 856
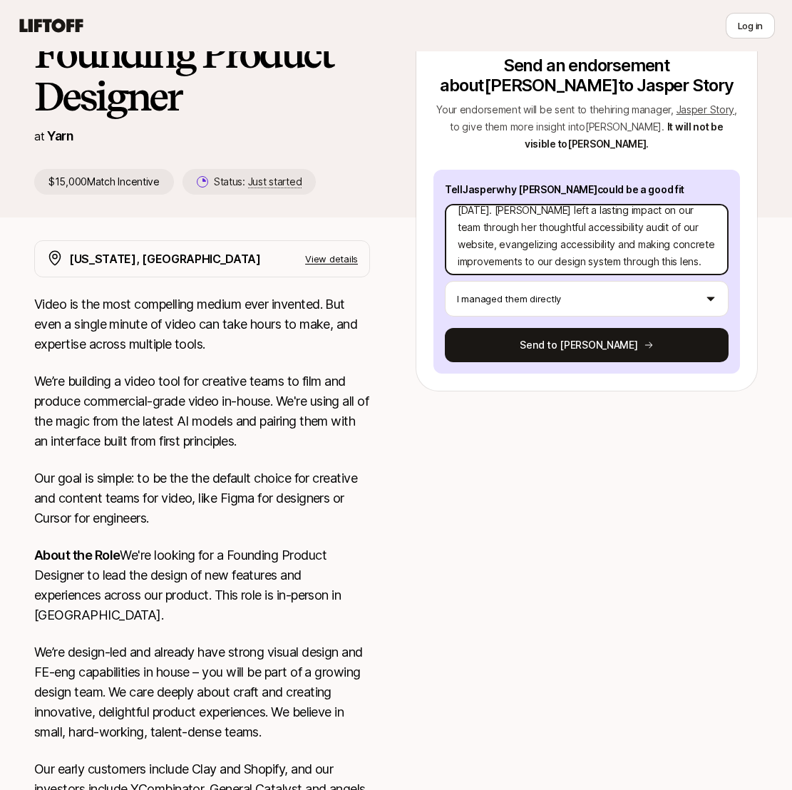
scroll to position [86, 0]
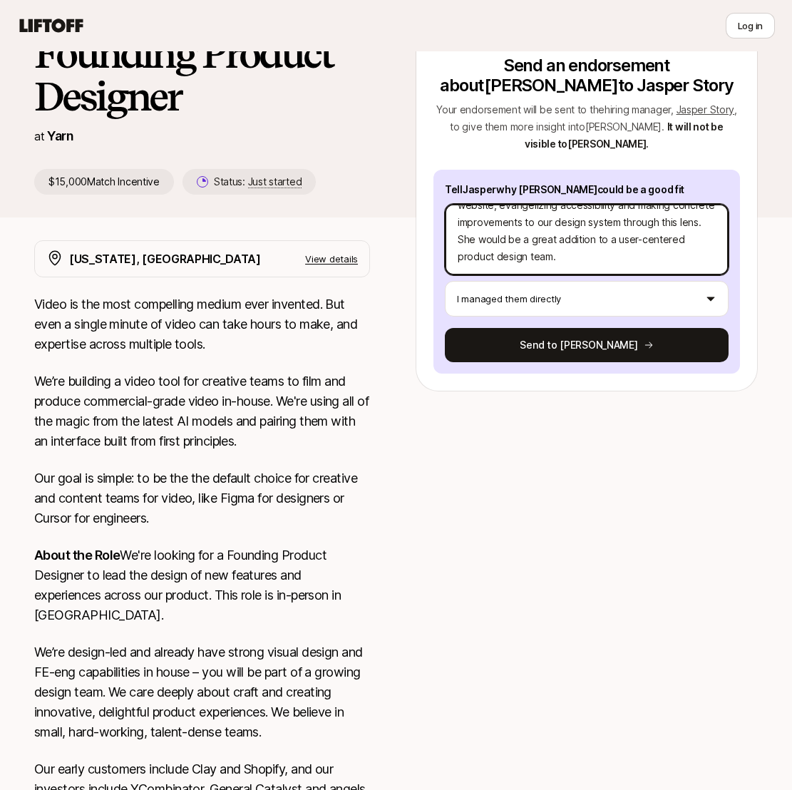
drag, startPoint x: 636, startPoint y: 257, endPoint x: 539, endPoint y: 238, distance: 99.5
click at [539, 238] on textarea "[PERSON_NAME] was a product design fellow under my supervision at the [GEOGRAPH…" at bounding box center [587, 239] width 284 height 71
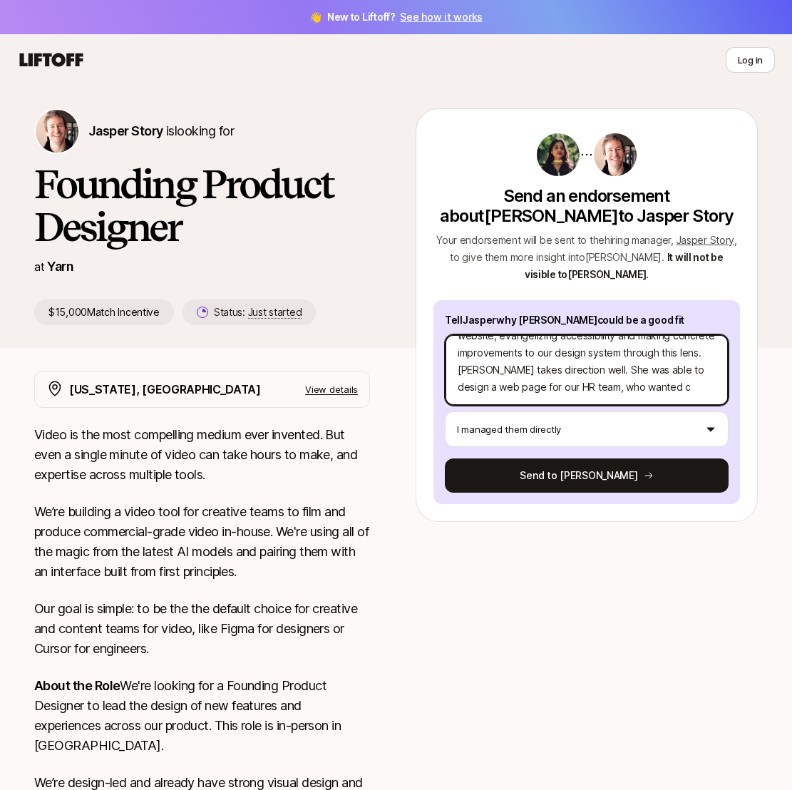
scroll to position [103, 0]
click at [462, 372] on textarea "[PERSON_NAME] was a product design fellow under my supervision at the [GEOGRAPH…" at bounding box center [587, 370] width 284 height 71
drag, startPoint x: 539, startPoint y: 353, endPoint x: 668, endPoint y: 354, distance: 129.1
click at [668, 354] on textarea "[PERSON_NAME] was a product design fellow under my supervision at the [GEOGRAPH…" at bounding box center [587, 370] width 284 height 71
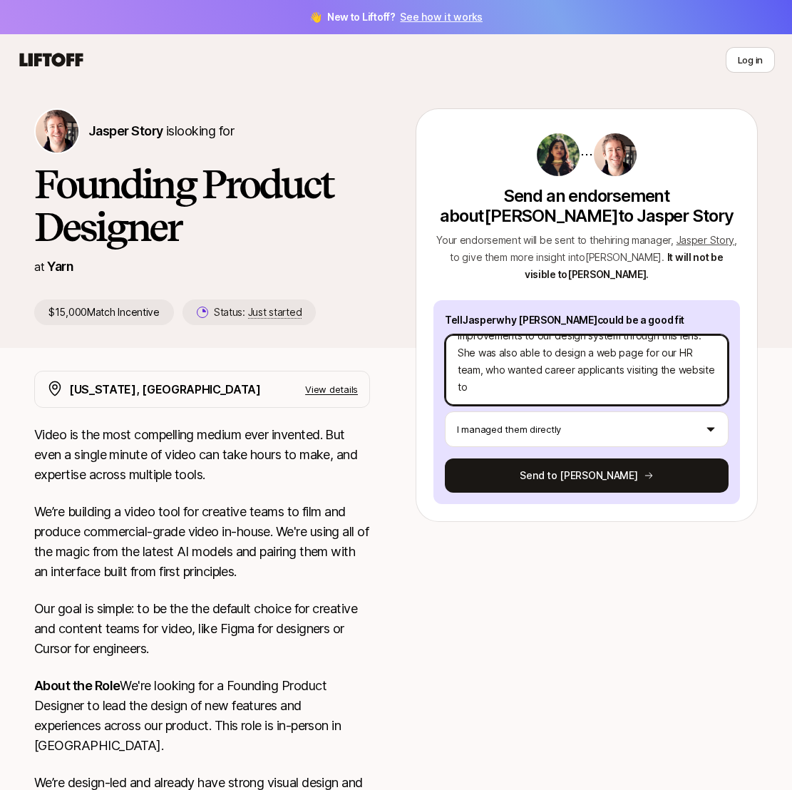
click at [673, 384] on textarea "[PERSON_NAME] was a product design fellow under my supervision at the [GEOGRAPH…" at bounding box center [587, 370] width 284 height 71
click at [564, 374] on textarea "[PERSON_NAME] was a product design fellow under my supervision at the [GEOGRAPH…" at bounding box center [587, 370] width 284 height 71
click at [612, 391] on textarea "[PERSON_NAME] was a product design fellow under my supervision at the [GEOGRAPH…" at bounding box center [587, 370] width 284 height 71
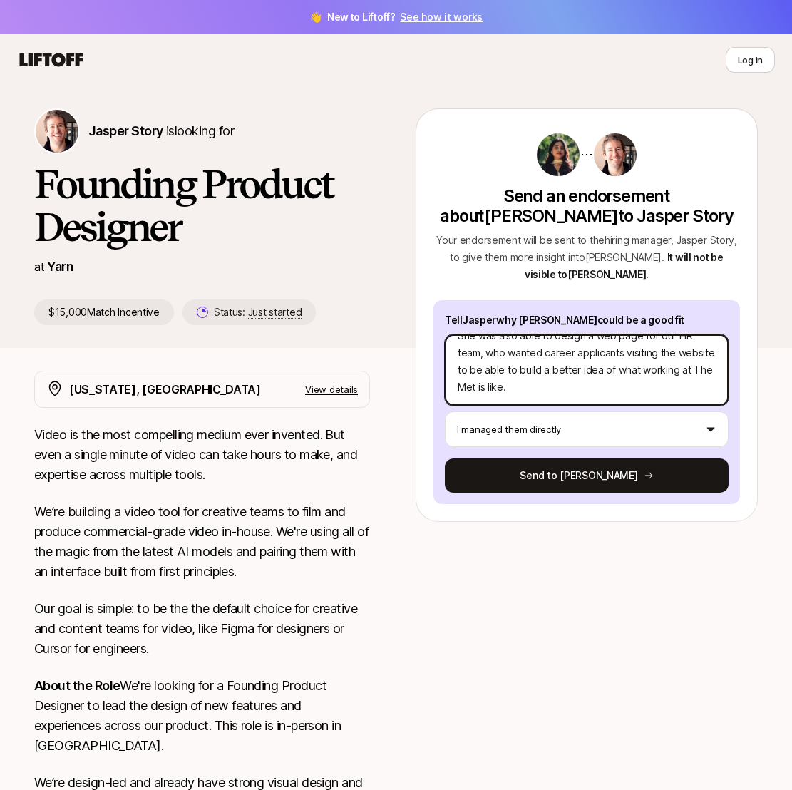
click at [621, 370] on textarea "[PERSON_NAME] was a product design fellow under my supervision at the [GEOGRAPH…" at bounding box center [587, 370] width 284 height 71
click at [638, 385] on textarea "[PERSON_NAME] was a product design fellow under my supervision at the [GEOGRAPH…" at bounding box center [587, 370] width 284 height 71
drag, startPoint x: 608, startPoint y: 369, endPoint x: 701, endPoint y: 368, distance: 93.5
click at [701, 368] on textarea "[PERSON_NAME] was a product design fellow under my supervision at the [GEOGRAPH…" at bounding box center [587, 370] width 284 height 71
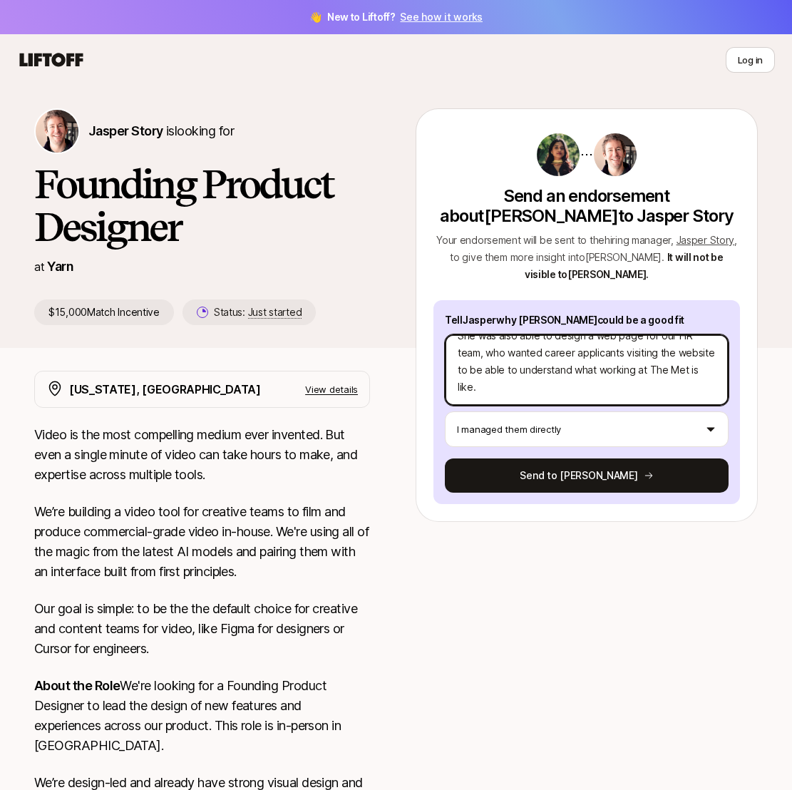
click at [683, 389] on textarea "[PERSON_NAME] was a product design fellow under my supervision at the [GEOGRAPH…" at bounding box center [587, 370] width 284 height 71
drag, startPoint x: 558, startPoint y: 372, endPoint x: 611, endPoint y: 374, distance: 52.8
click at [611, 374] on textarea "[PERSON_NAME] was a product design fellow under my supervision at the [GEOGRAPH…" at bounding box center [587, 370] width 284 height 71
click at [617, 389] on textarea "[PERSON_NAME] was a product design fellow under my supervision at the [GEOGRAPH…" at bounding box center [587, 370] width 284 height 71
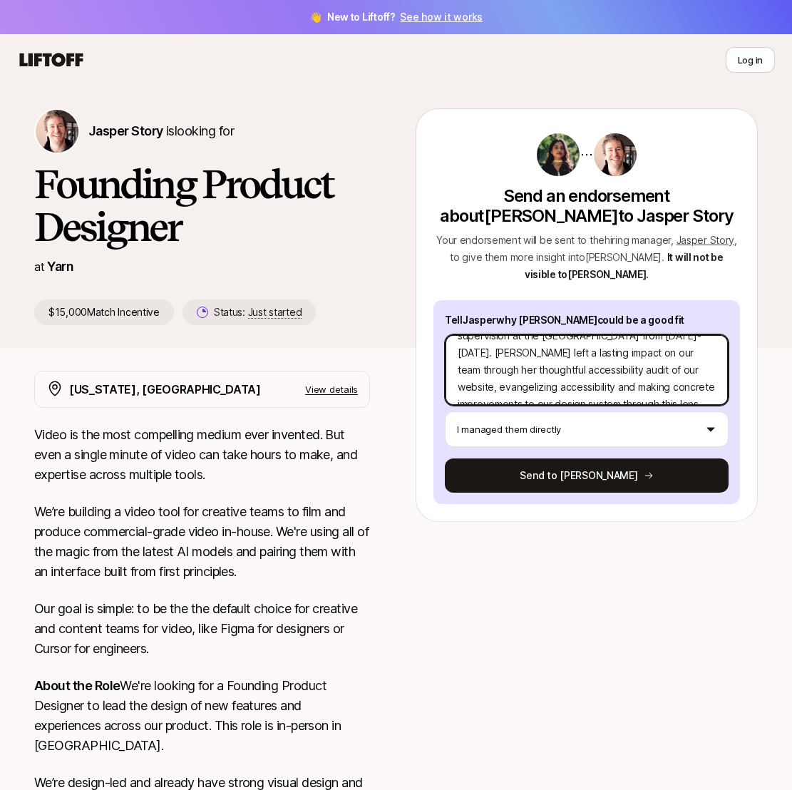
scroll to position [32, 0]
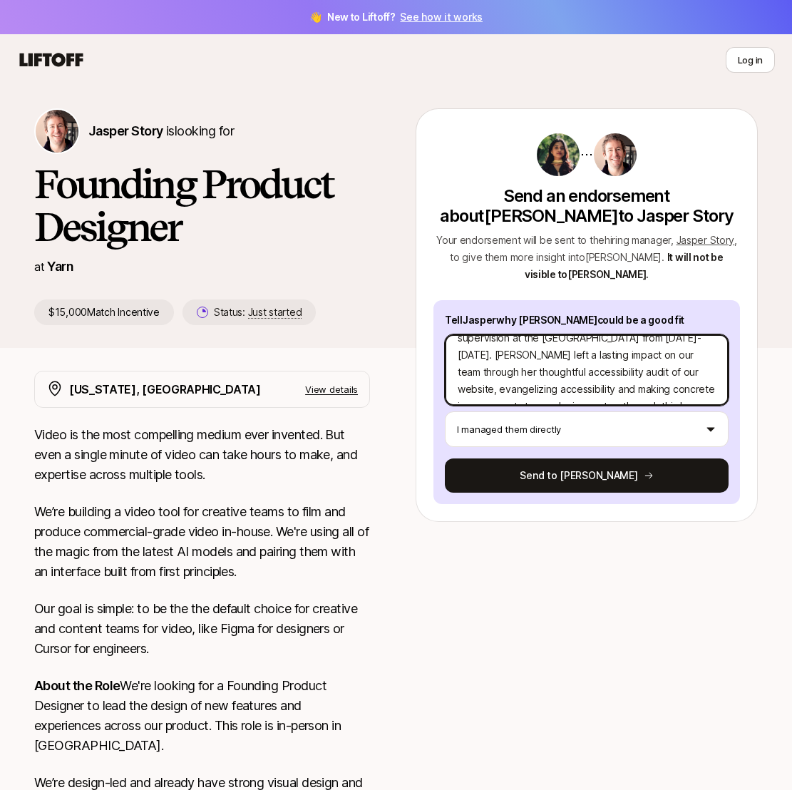
click at [658, 358] on textarea "[PERSON_NAME] was a product design fellow under my supervision at the [GEOGRAPH…" at bounding box center [587, 370] width 284 height 71
click at [467, 355] on textarea "[PERSON_NAME] was a product design fellow under my supervision at the [GEOGRAPH…" at bounding box center [587, 370] width 284 height 71
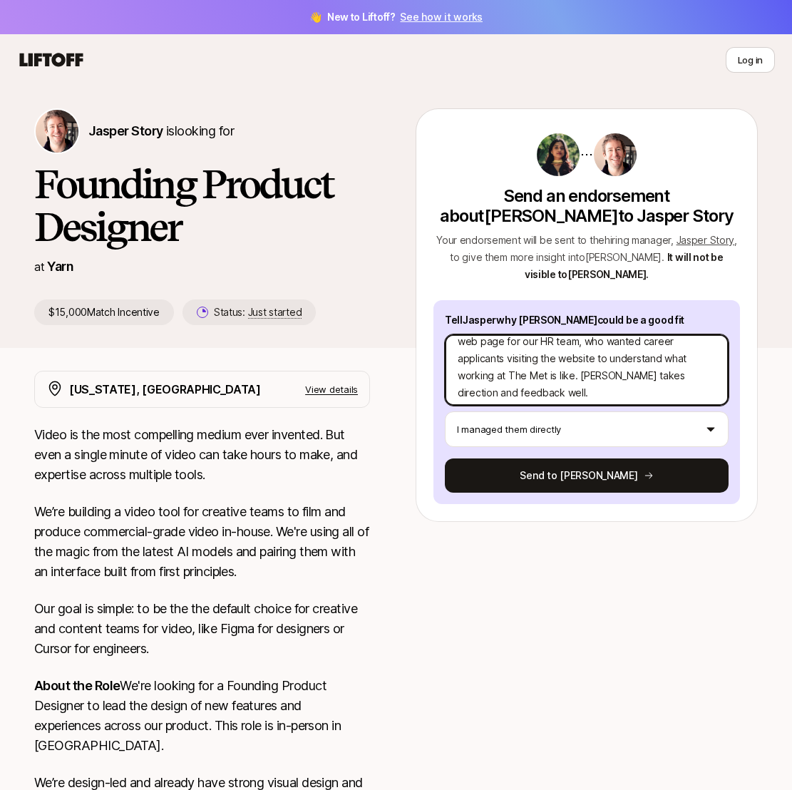
scroll to position [137, 0]
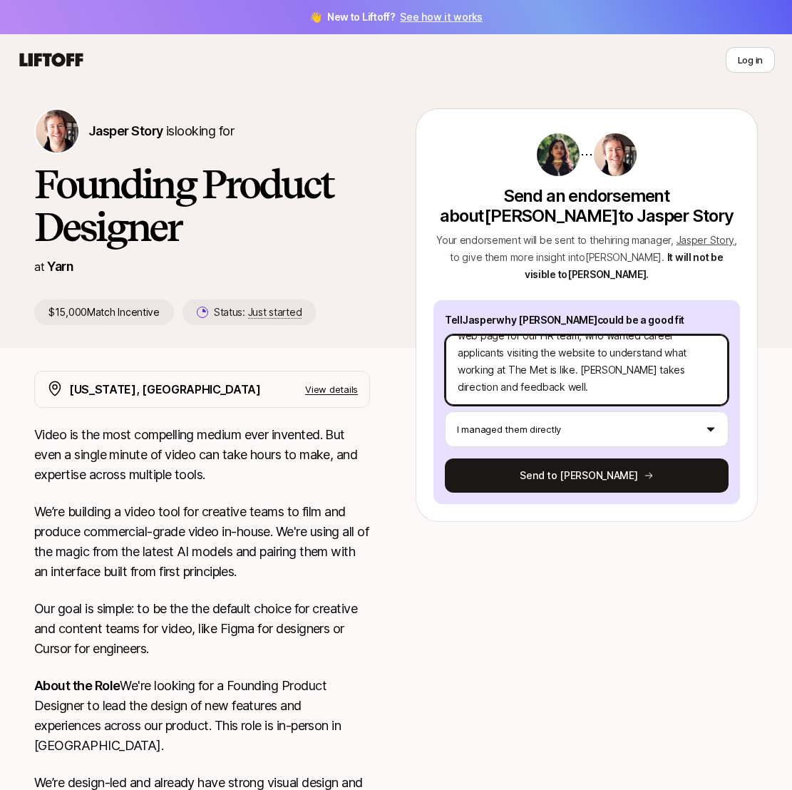
click at [571, 384] on textarea "[PERSON_NAME] was a product design fellow under my supervision at the [GEOGRAPH…" at bounding box center [587, 370] width 284 height 71
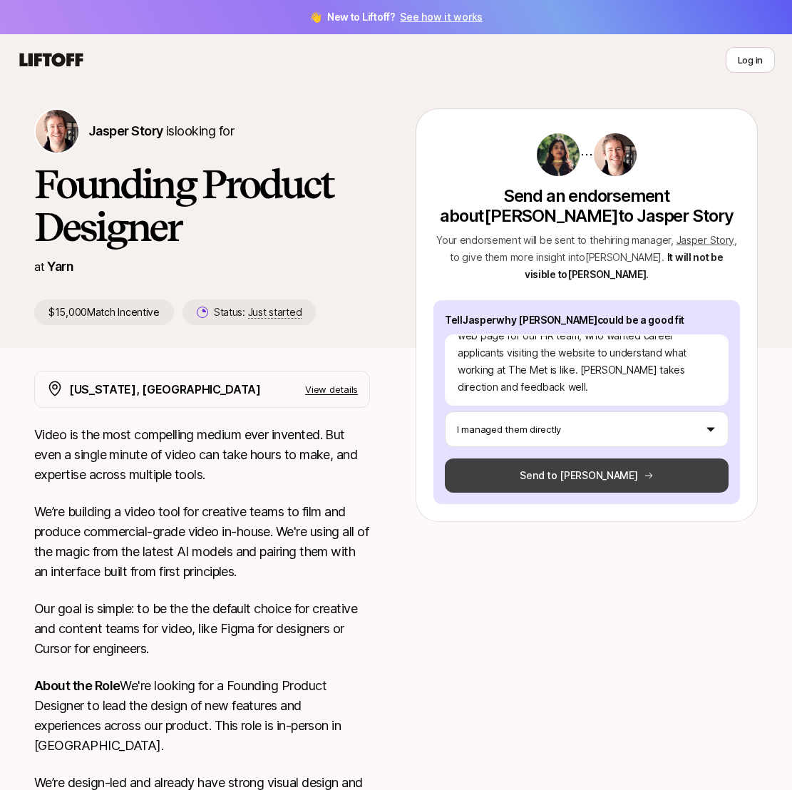
click at [578, 480] on button "Send to [PERSON_NAME]" at bounding box center [587, 476] width 284 height 34
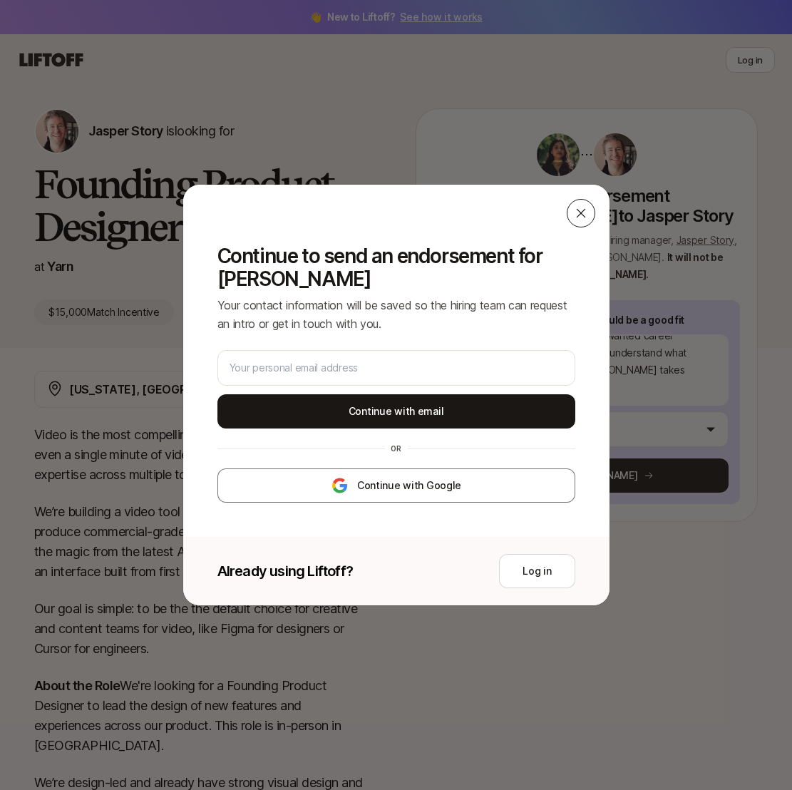
click at [577, 218] on icon at bounding box center [581, 213] width 14 height 14
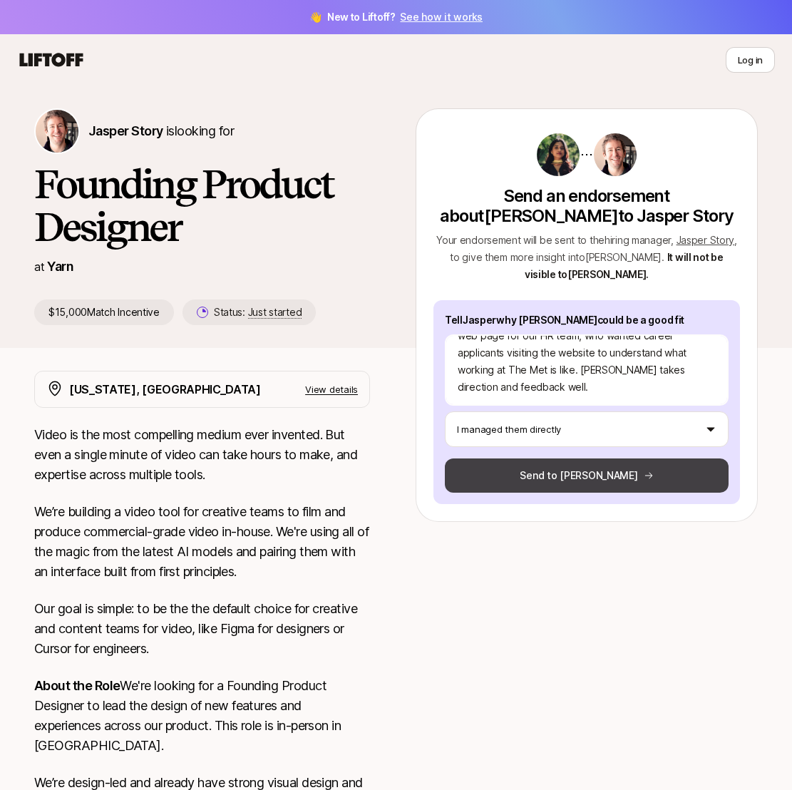
click at [581, 484] on button "Send to [PERSON_NAME]" at bounding box center [587, 476] width 284 height 34
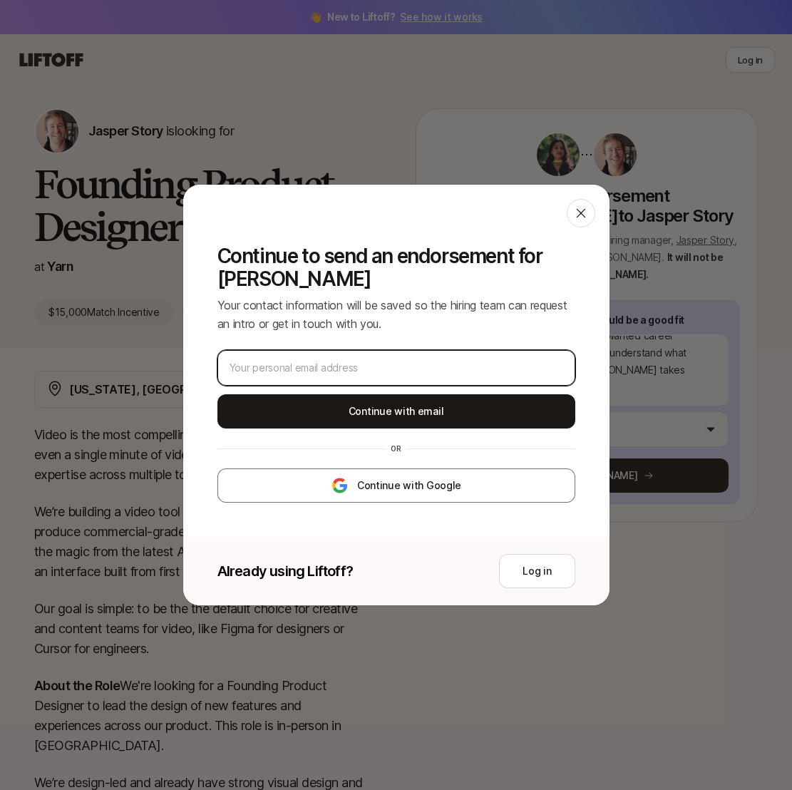
click at [387, 359] on div at bounding box center [397, 368] width 358 height 36
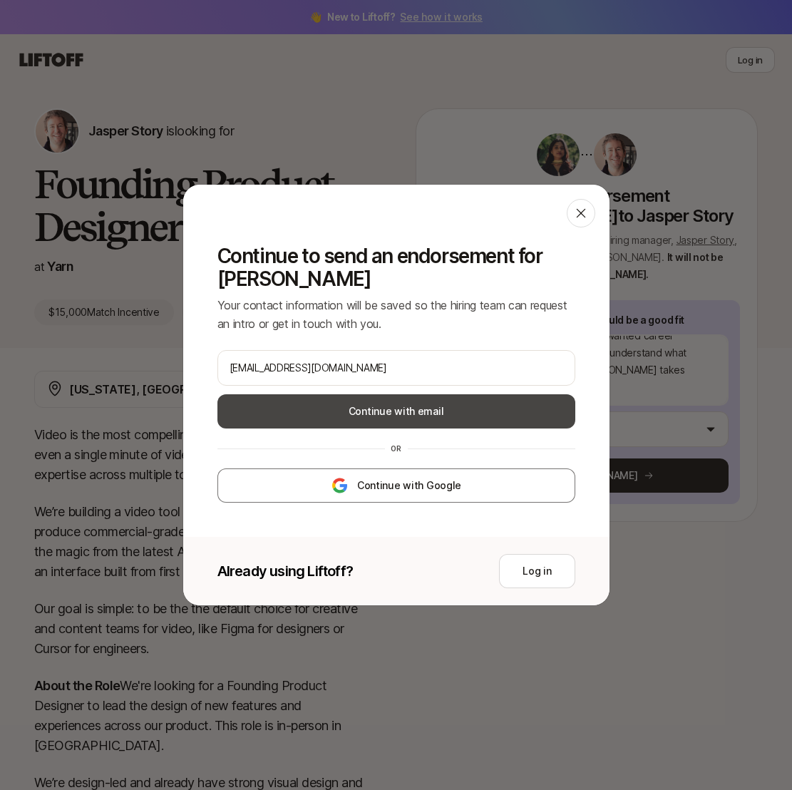
click at [382, 409] on button "Continue with email" at bounding box center [397, 411] width 358 height 34
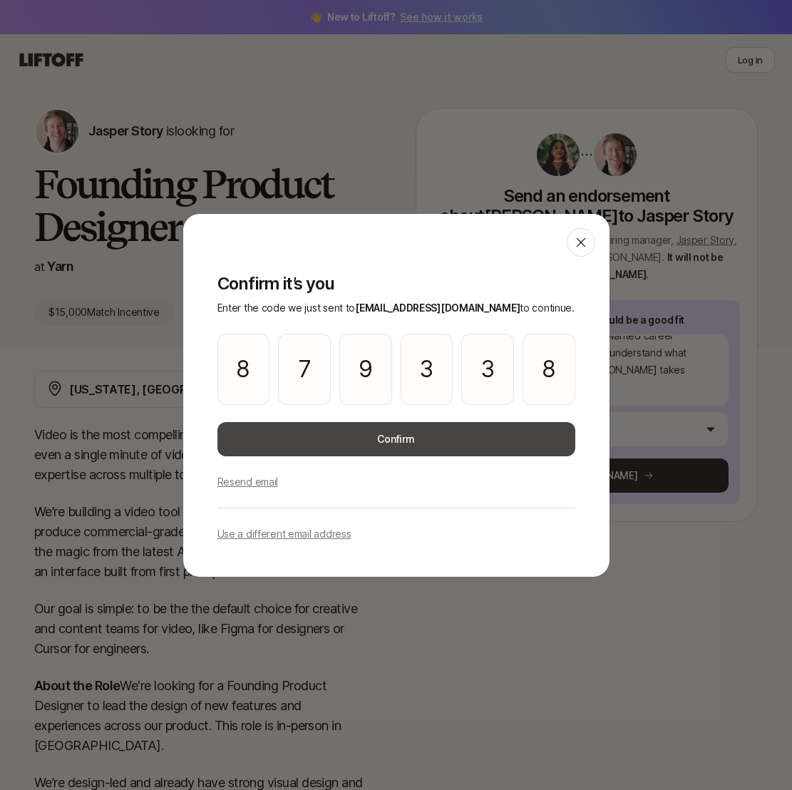
click at [390, 444] on button "Confirm" at bounding box center [397, 439] width 358 height 34
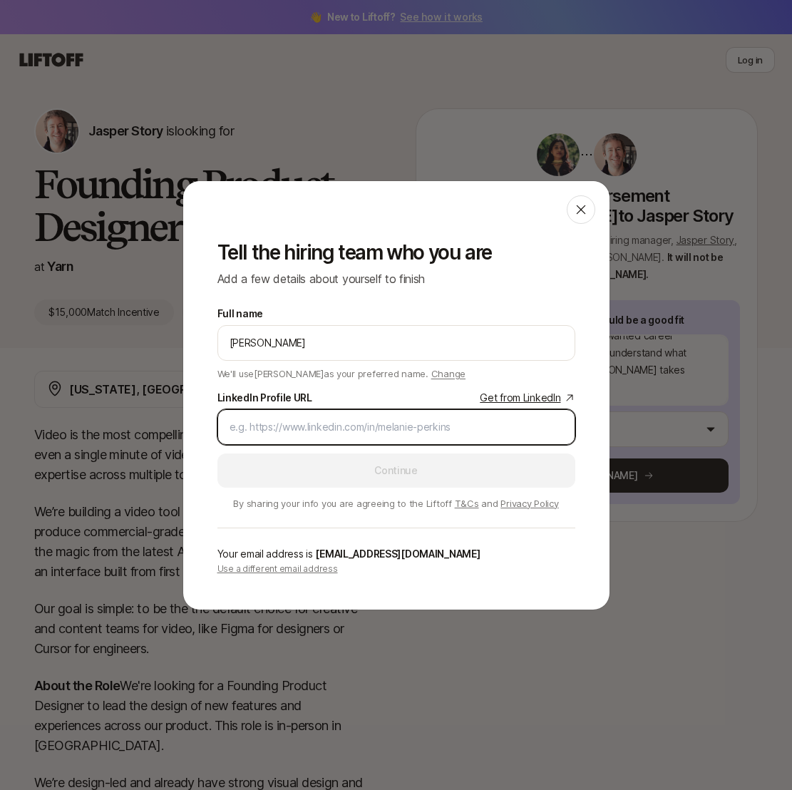
click at [514, 429] on input "LinkedIn Profile URL Get from LinkedIn" at bounding box center [397, 427] width 334 height 17
click at [522, 397] on link "Get from LinkedIn" at bounding box center [527, 397] width 95 height 17
click at [348, 425] on input "LinkedIn Profile URL Get from LinkedIn" at bounding box center [397, 427] width 334 height 17
paste input "[URL][DOMAIN_NAME]"
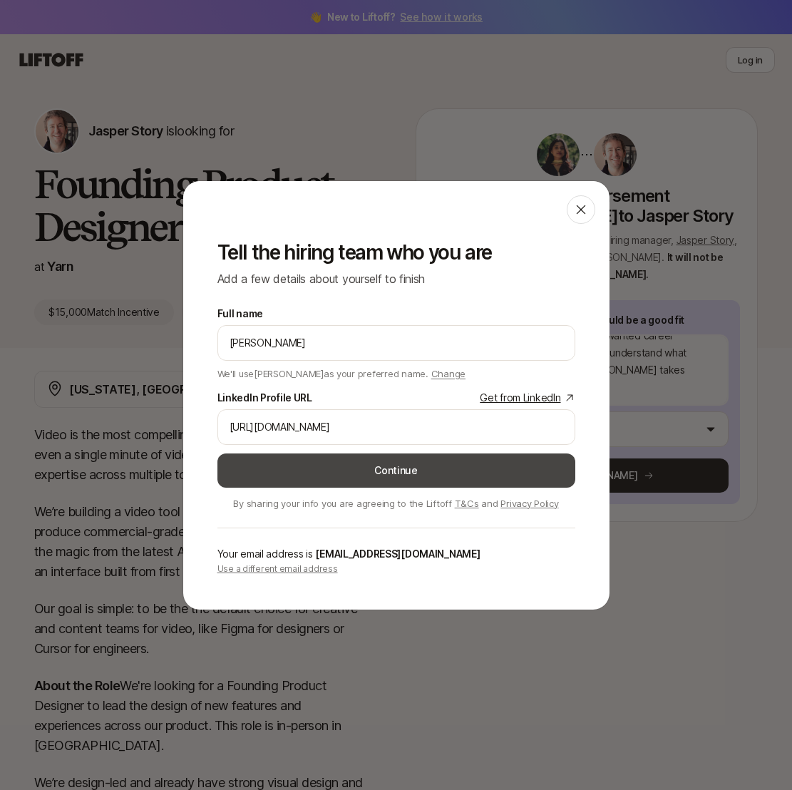
click at [346, 471] on button "Continue" at bounding box center [397, 471] width 358 height 34
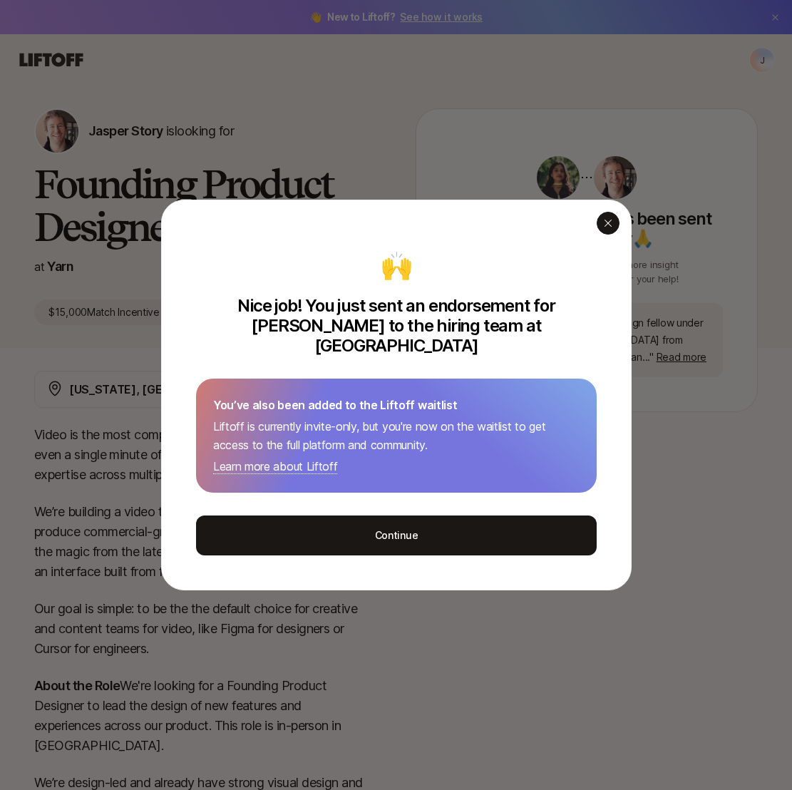
click at [606, 229] on icon "button" at bounding box center [608, 223] width 11 height 11
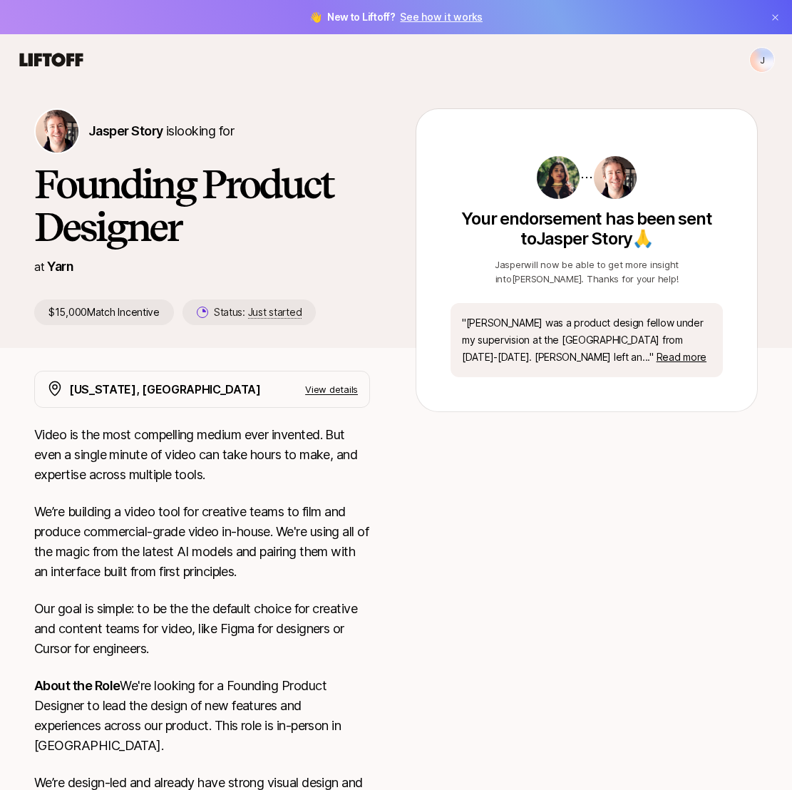
click at [34, 56] on icon at bounding box center [51, 60] width 63 height 14
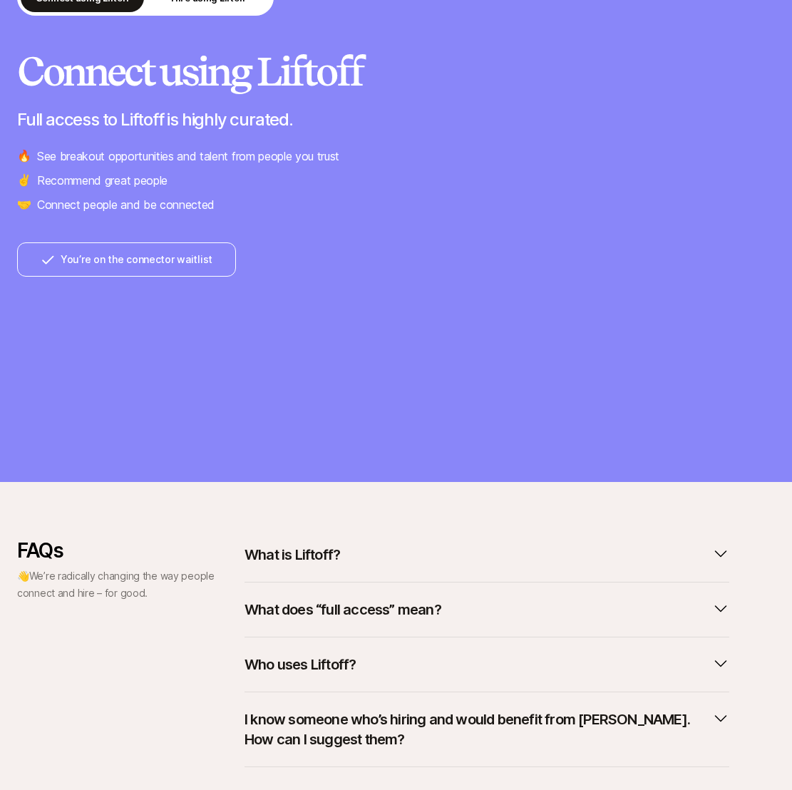
scroll to position [238, 0]
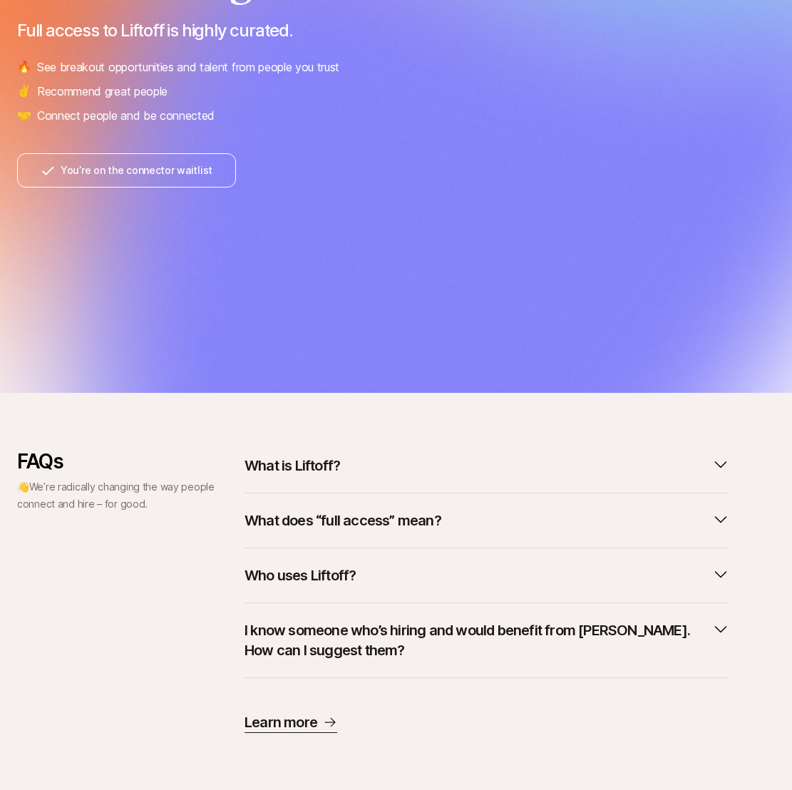
click at [307, 471] on p "What is Liftoff?" at bounding box center [293, 466] width 96 height 20
